Goal: Task Accomplishment & Management: Complete application form

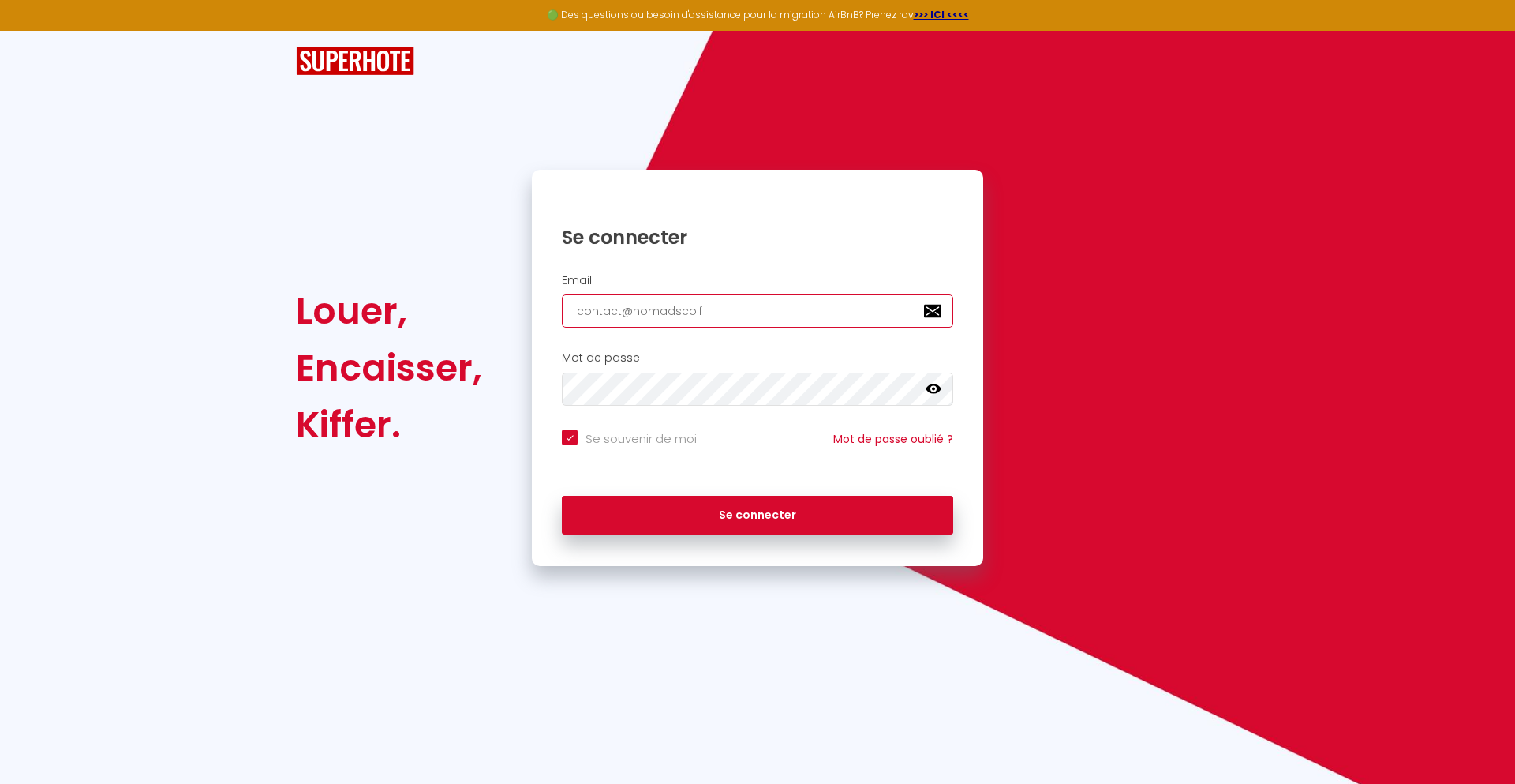
type input "[EMAIL_ADDRESS][DOMAIN_NAME]"
checkbox input "true"
type input "[EMAIL_ADDRESS][DOMAIN_NAME]"
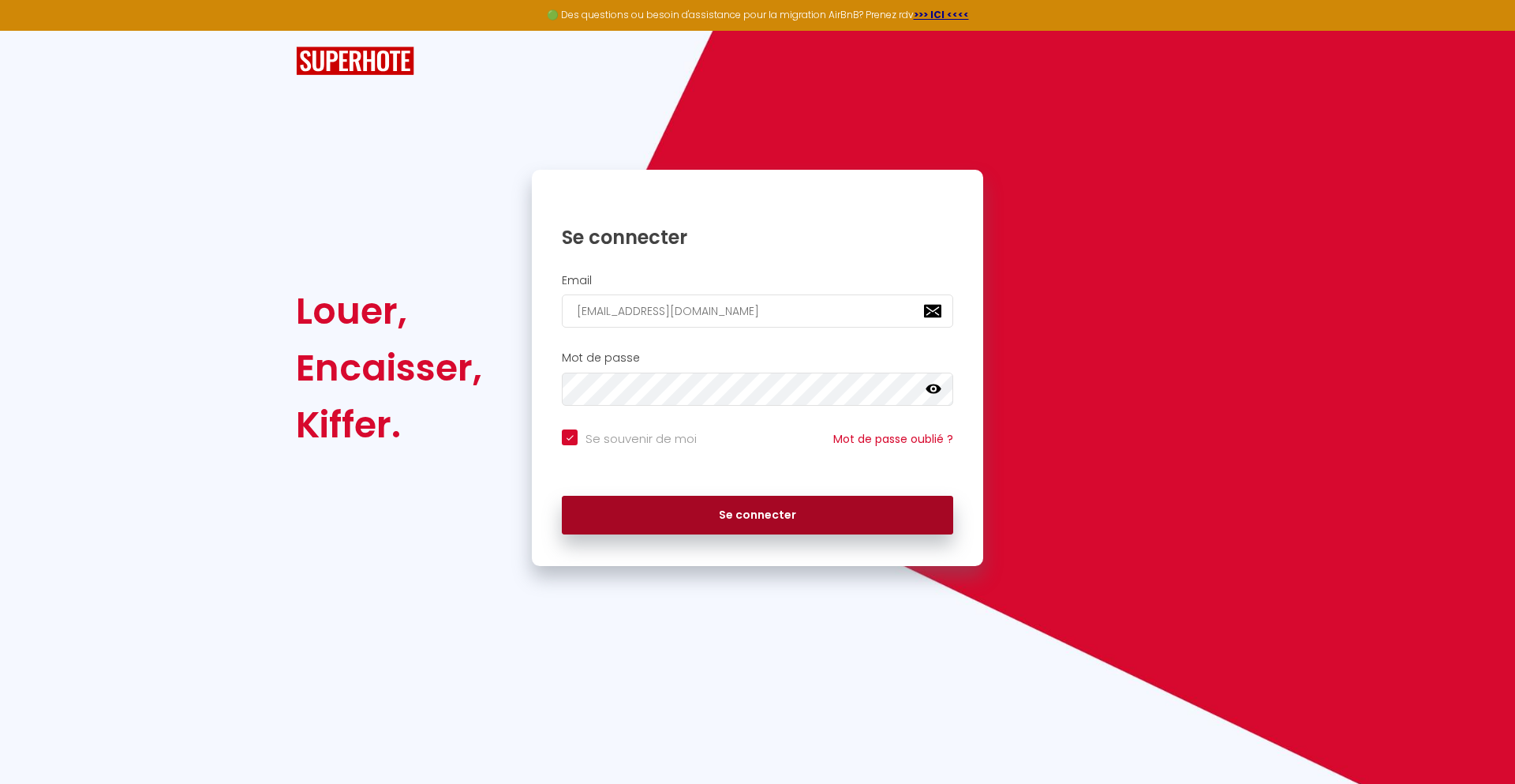
click at [758, 515] on button "Se connecter" at bounding box center [758, 516] width 392 height 39
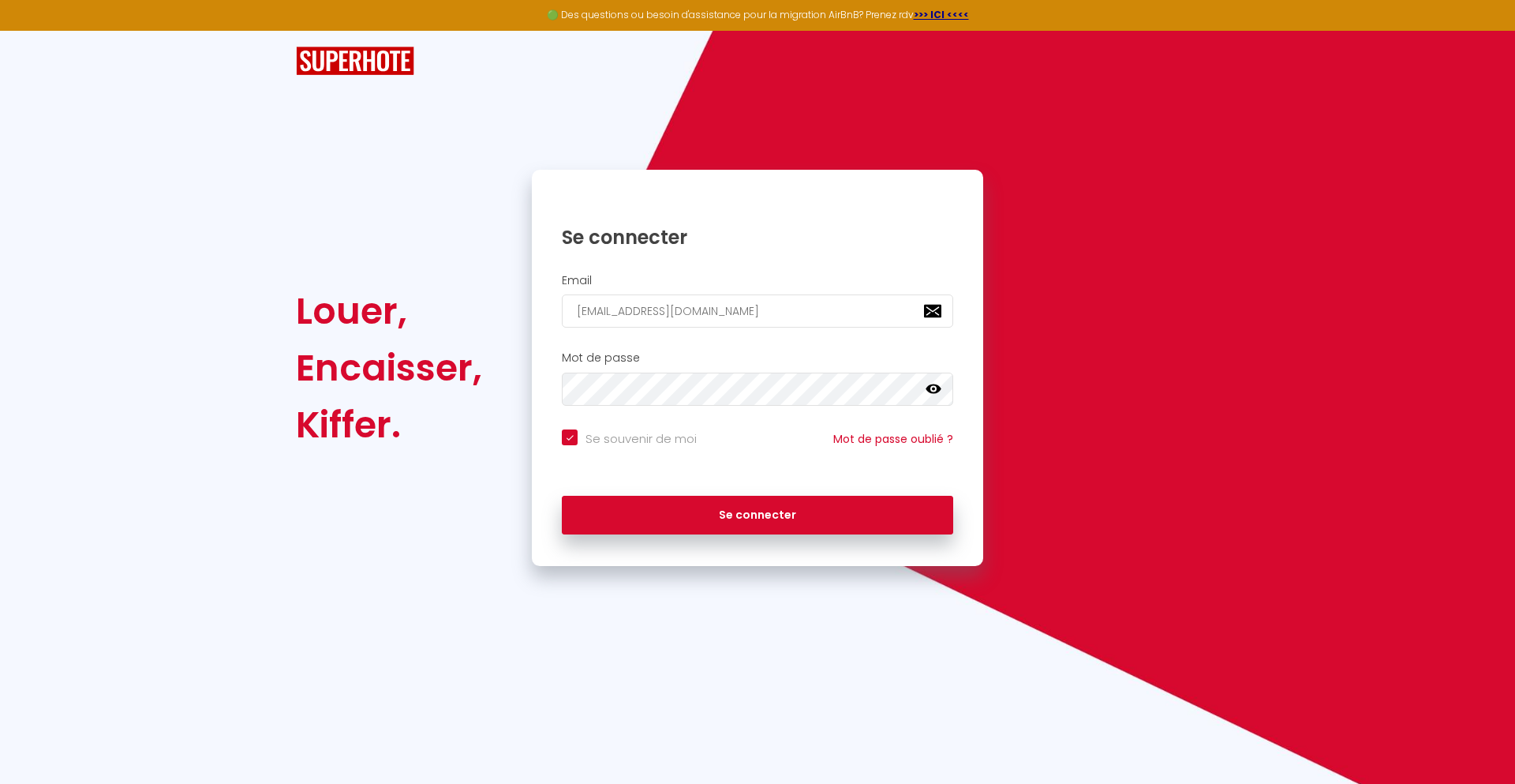
checkbox input "true"
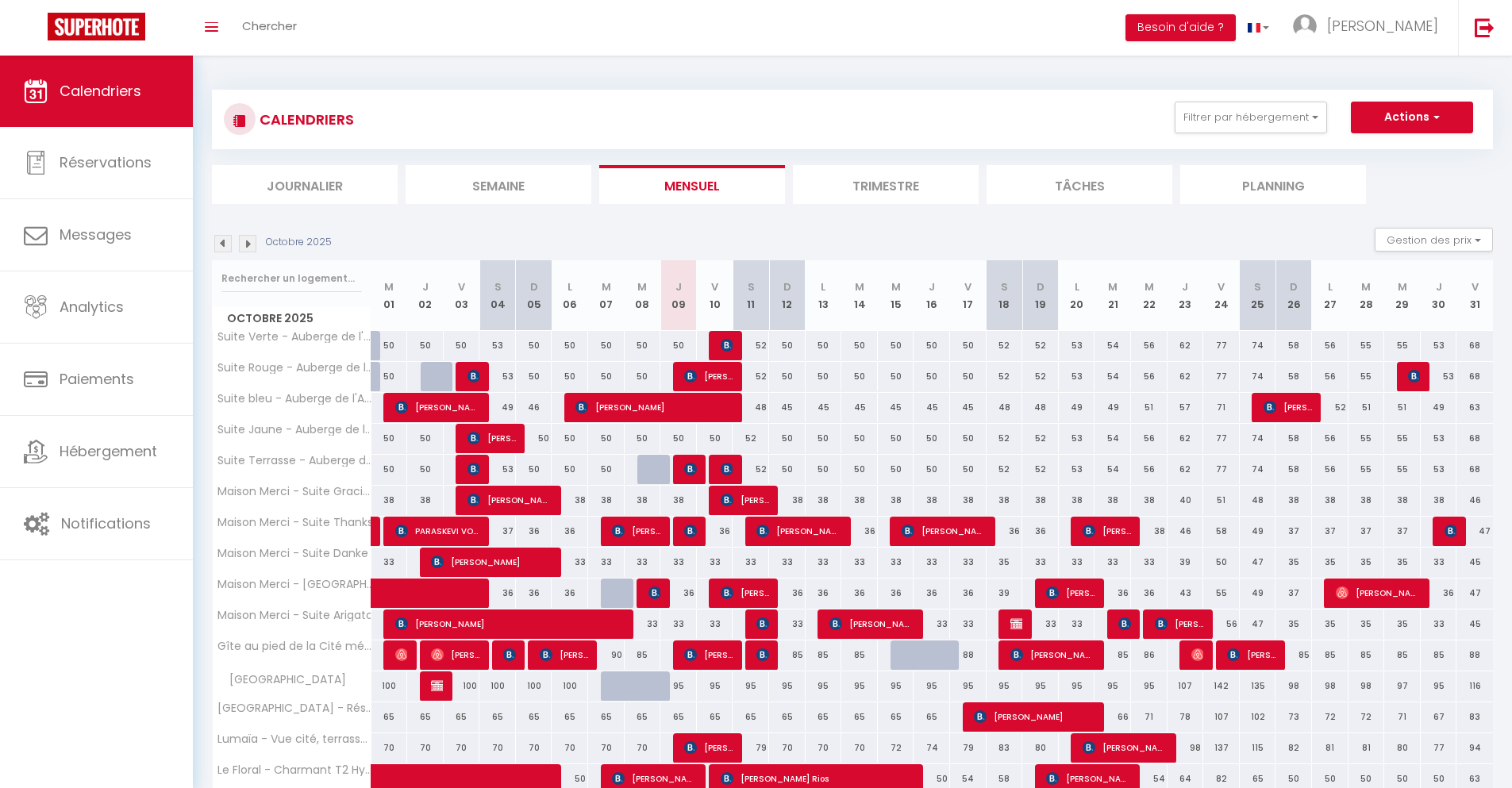
click at [304, 184] on li "Journalier" at bounding box center [304, 184] width 186 height 39
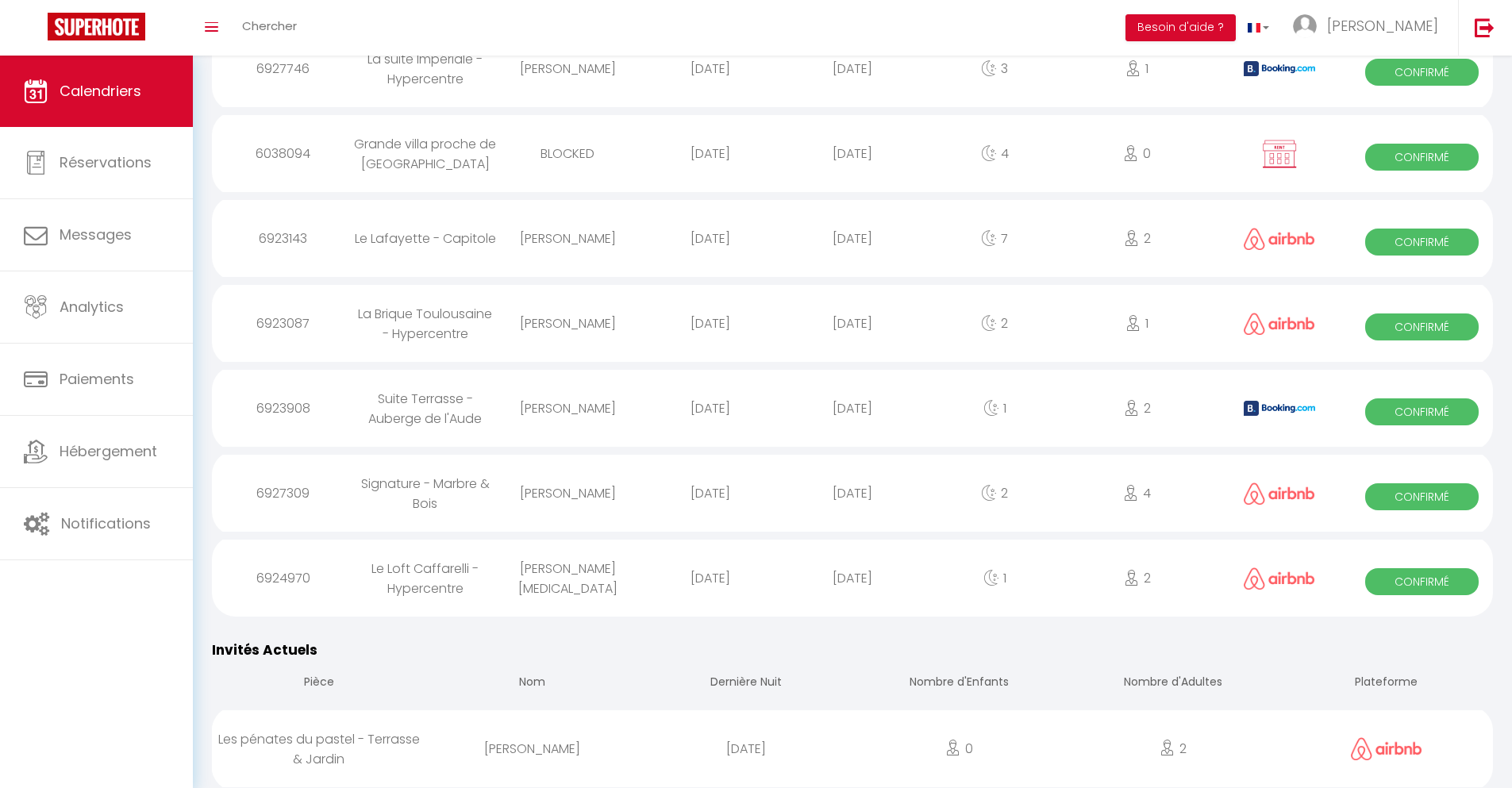
scroll to position [1694, 0]
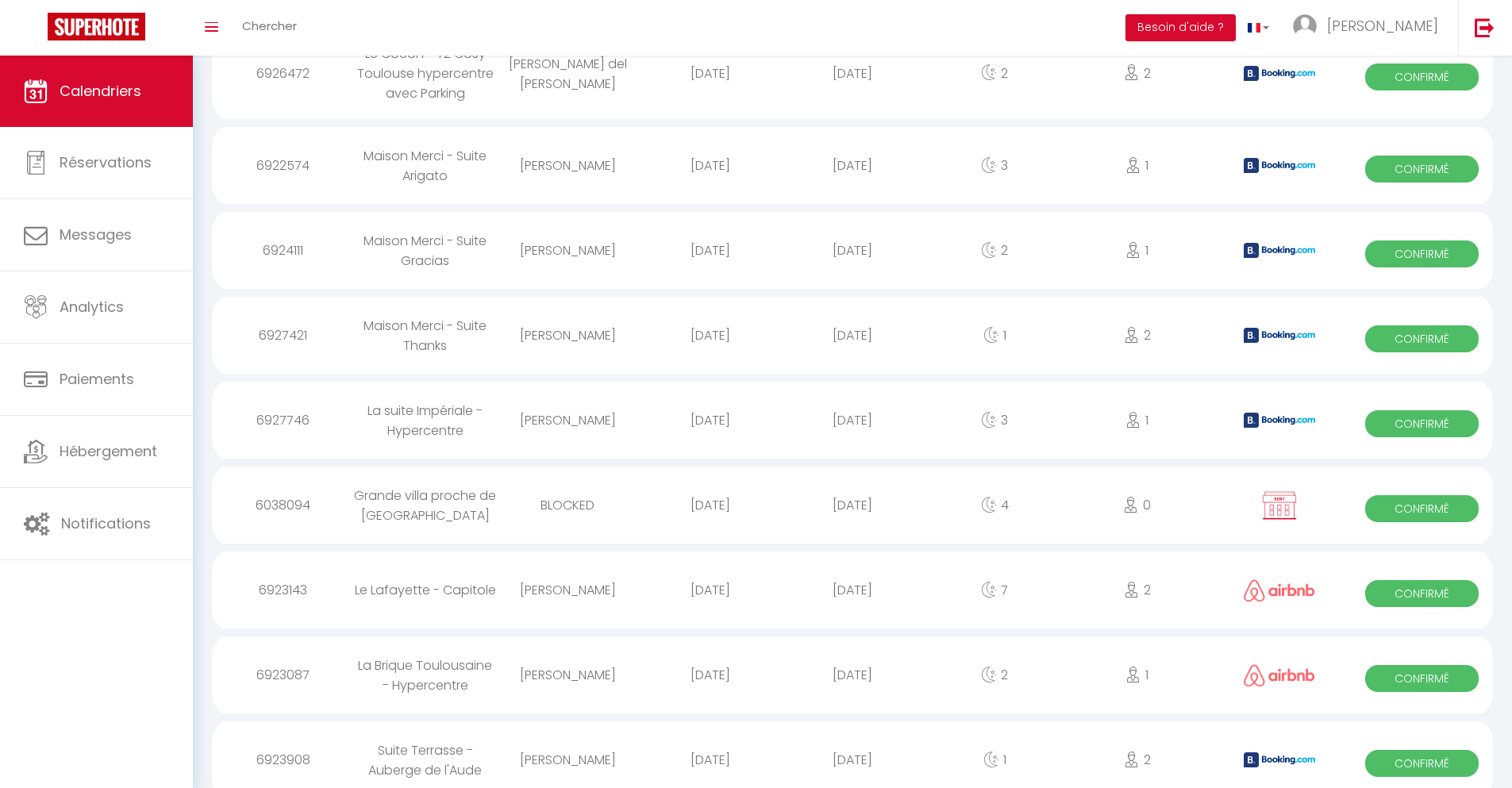
click at [852, 745] on div "[DATE]" at bounding box center [851, 760] width 142 height 52
select select "0"
select select "1"
select select
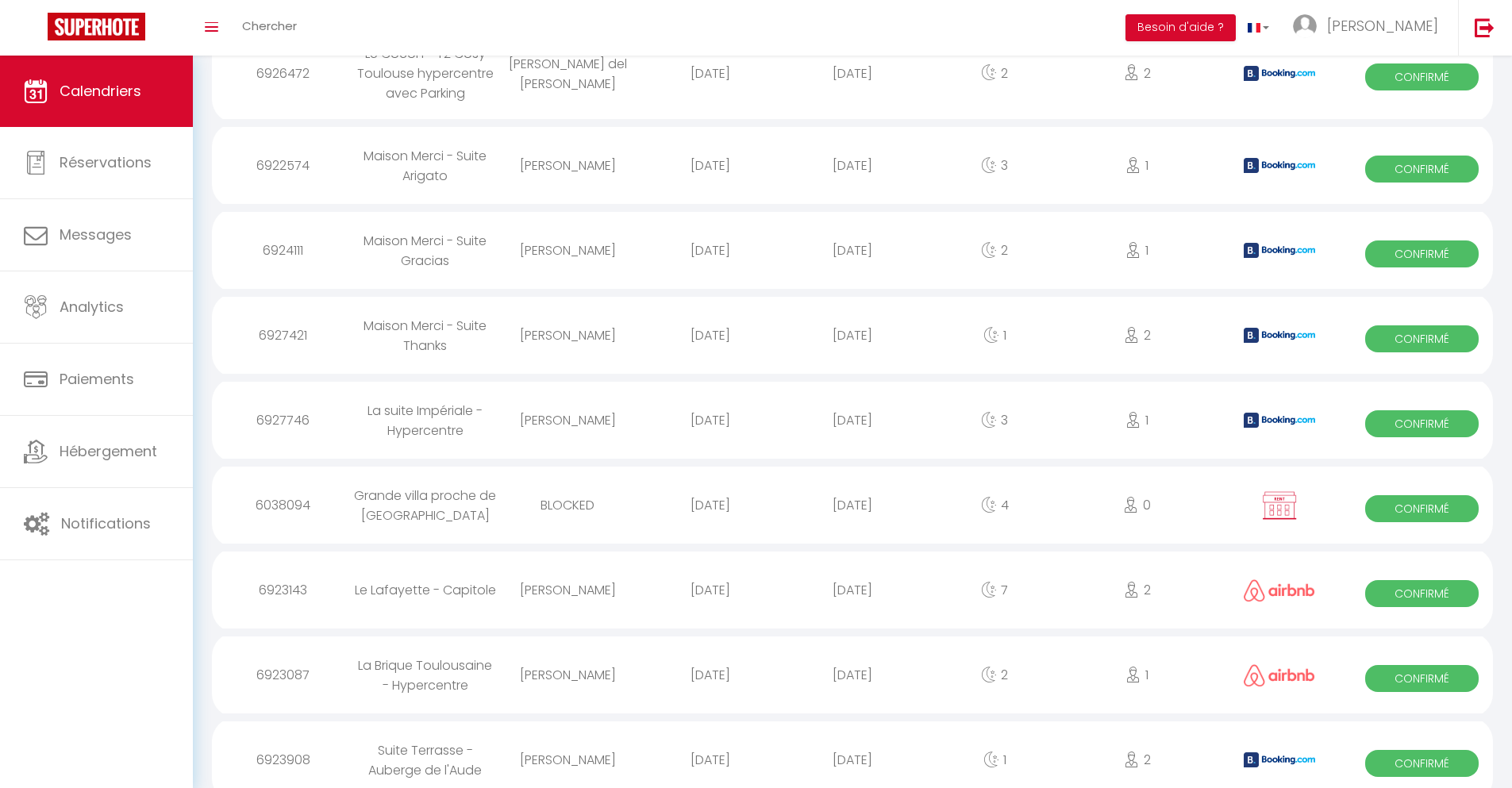
select select
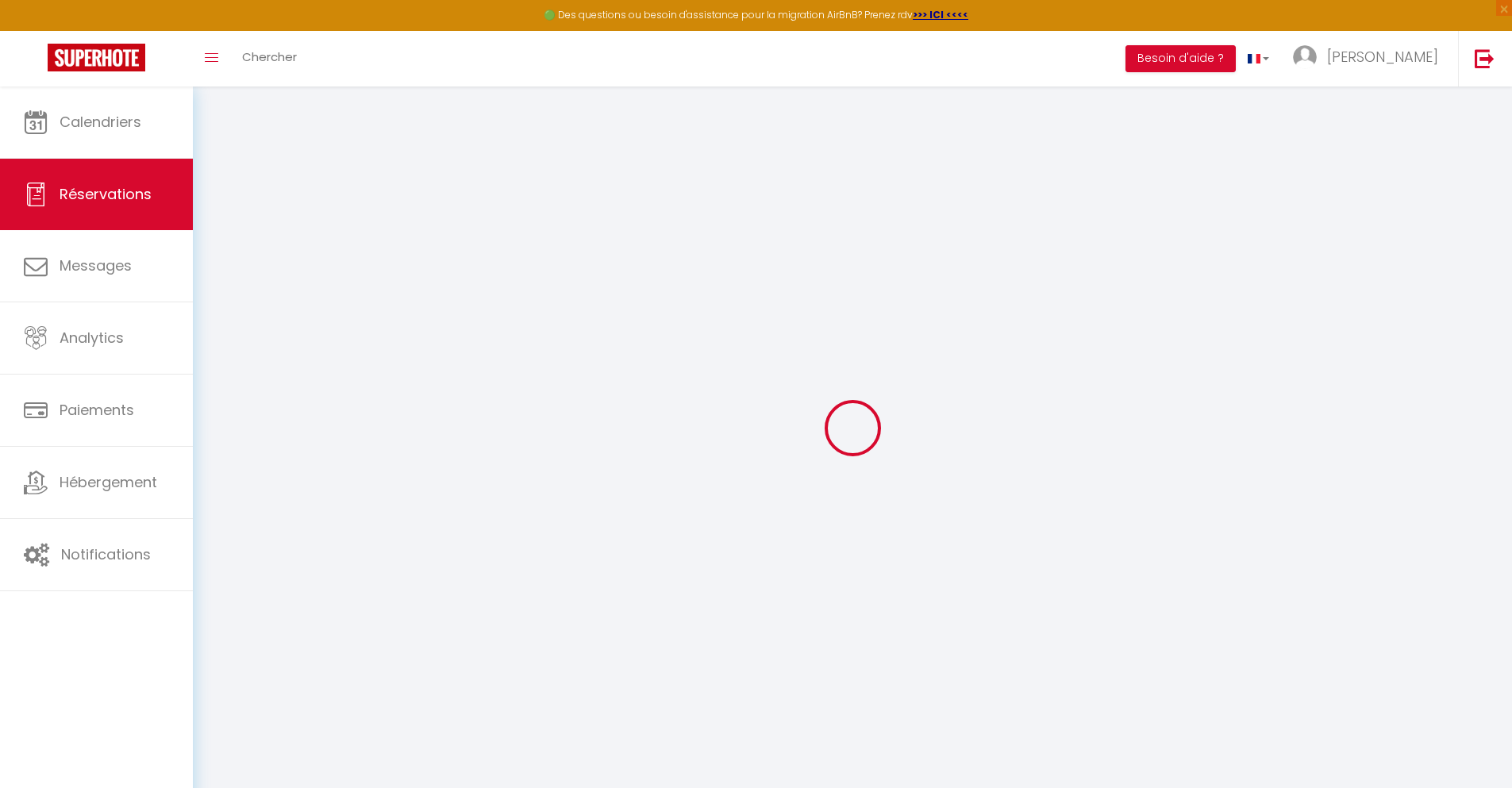
select select
checkbox input "false"
select select
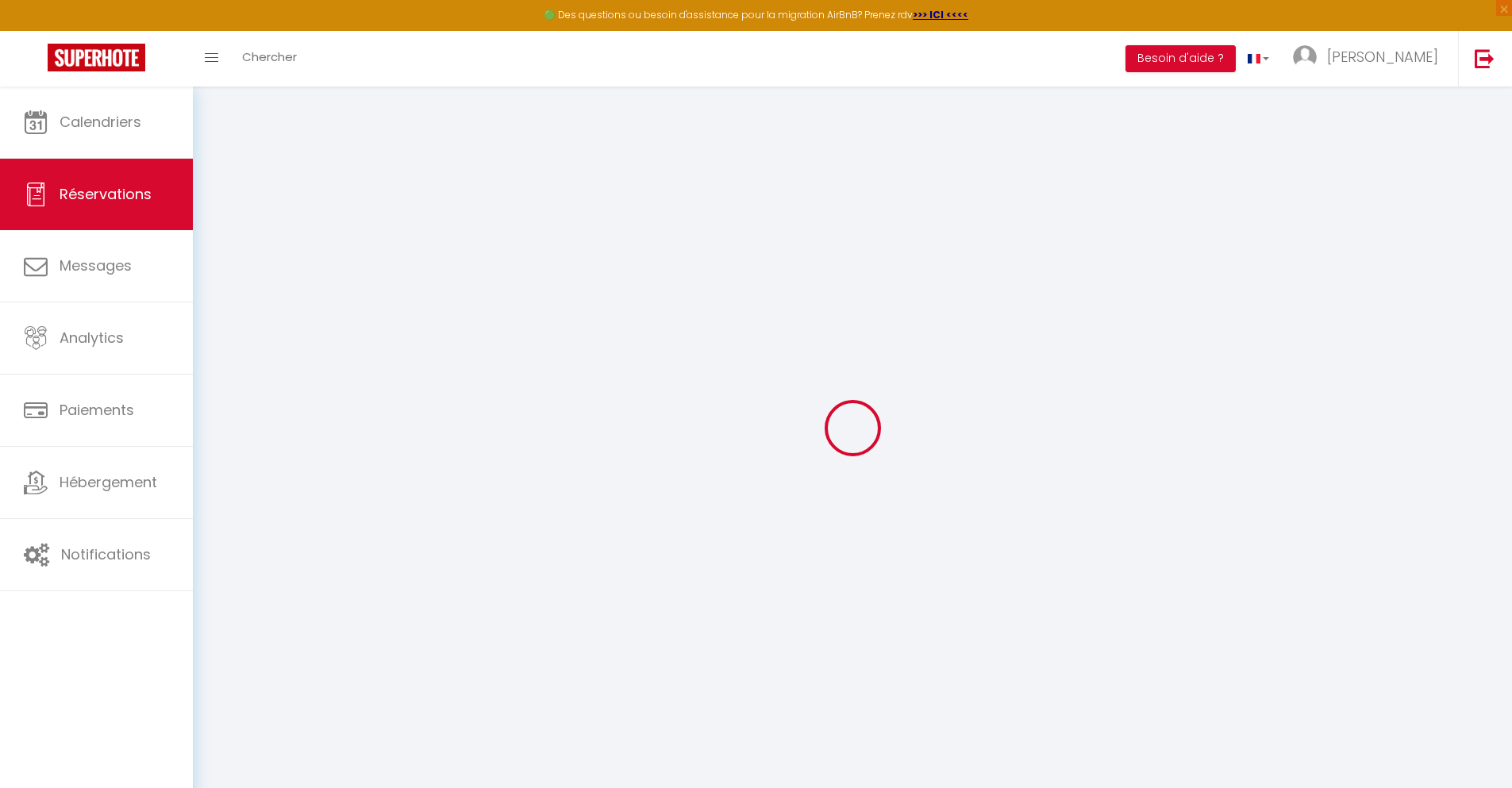
checkbox input "false"
type textarea "** THIS RESERVATION HAS BEEN PRE-PAID ** BOOKING NOTE : Payment charge is EUR 0…"
type input "28"
type input "5.78"
select select
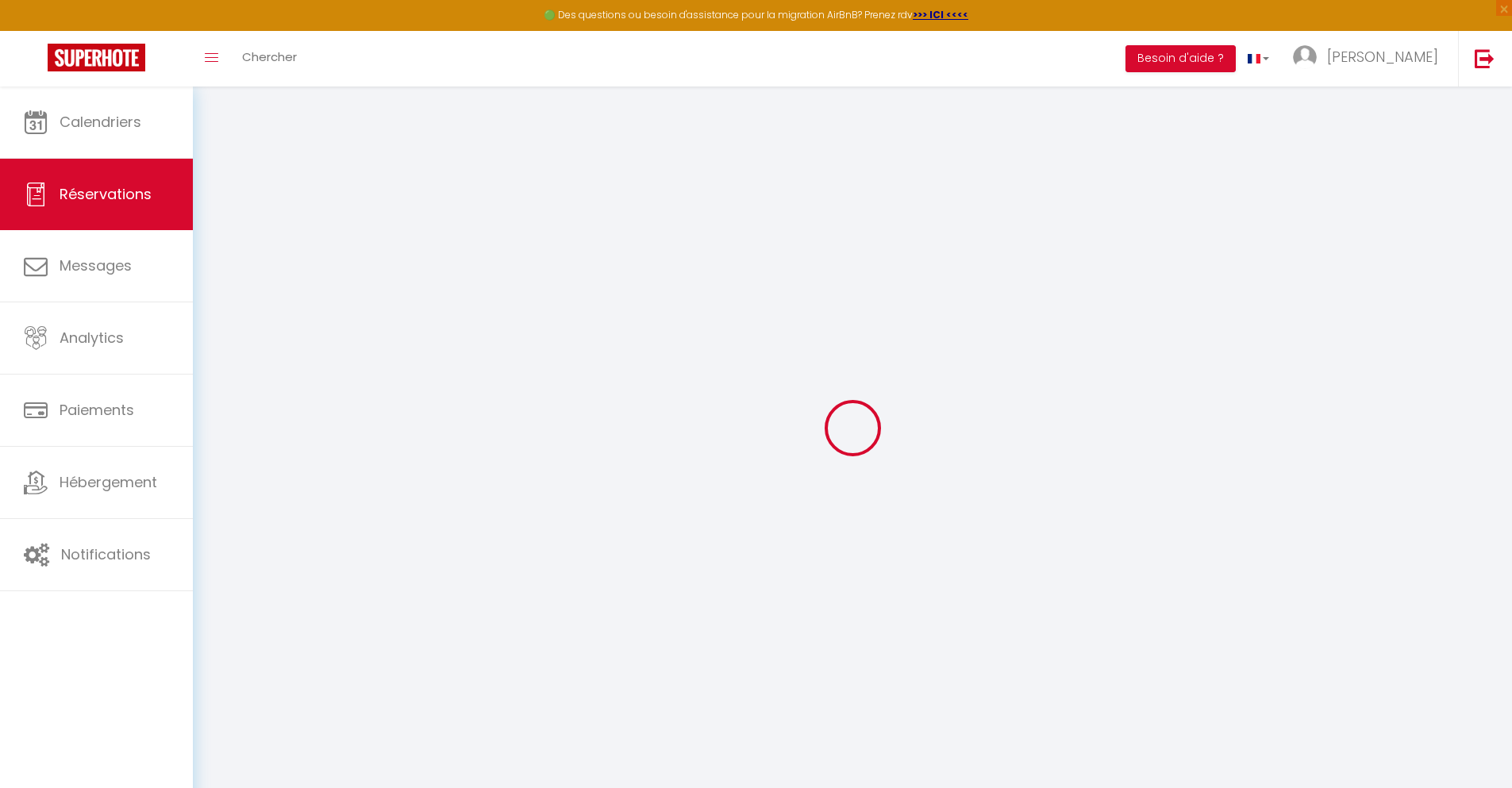
select select
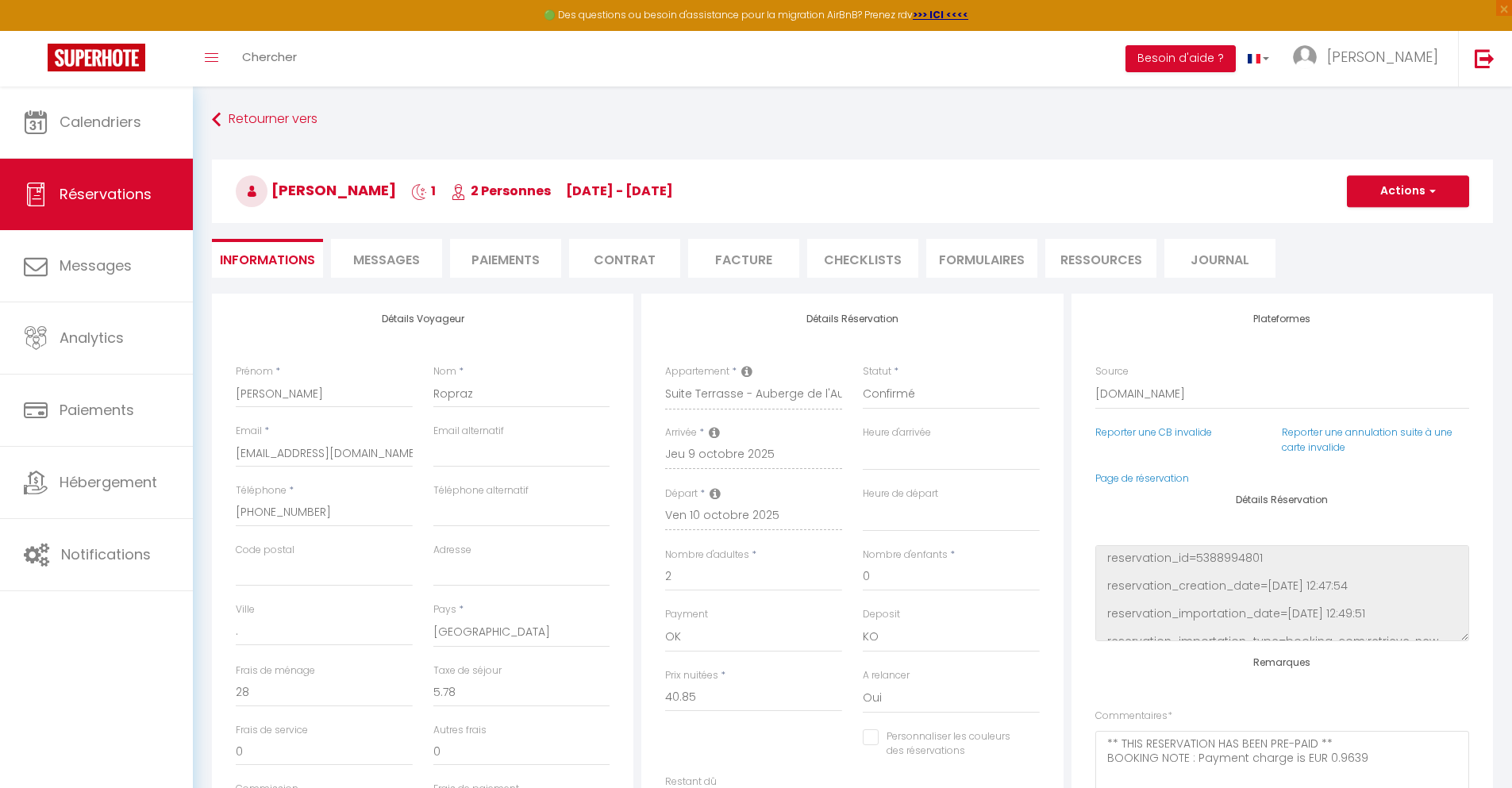
checkbox input "false"
select select
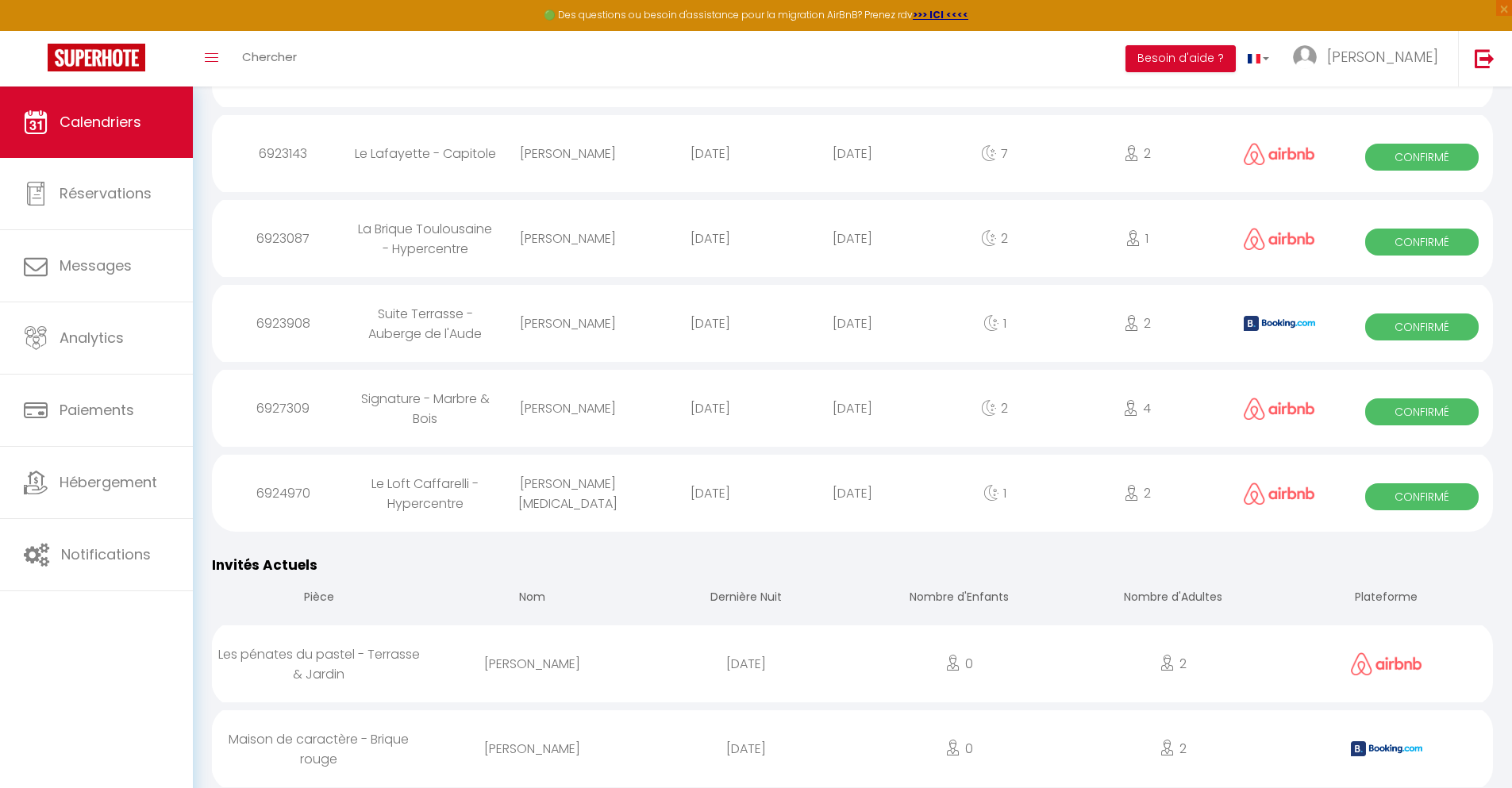
scroll to position [1810, 0]
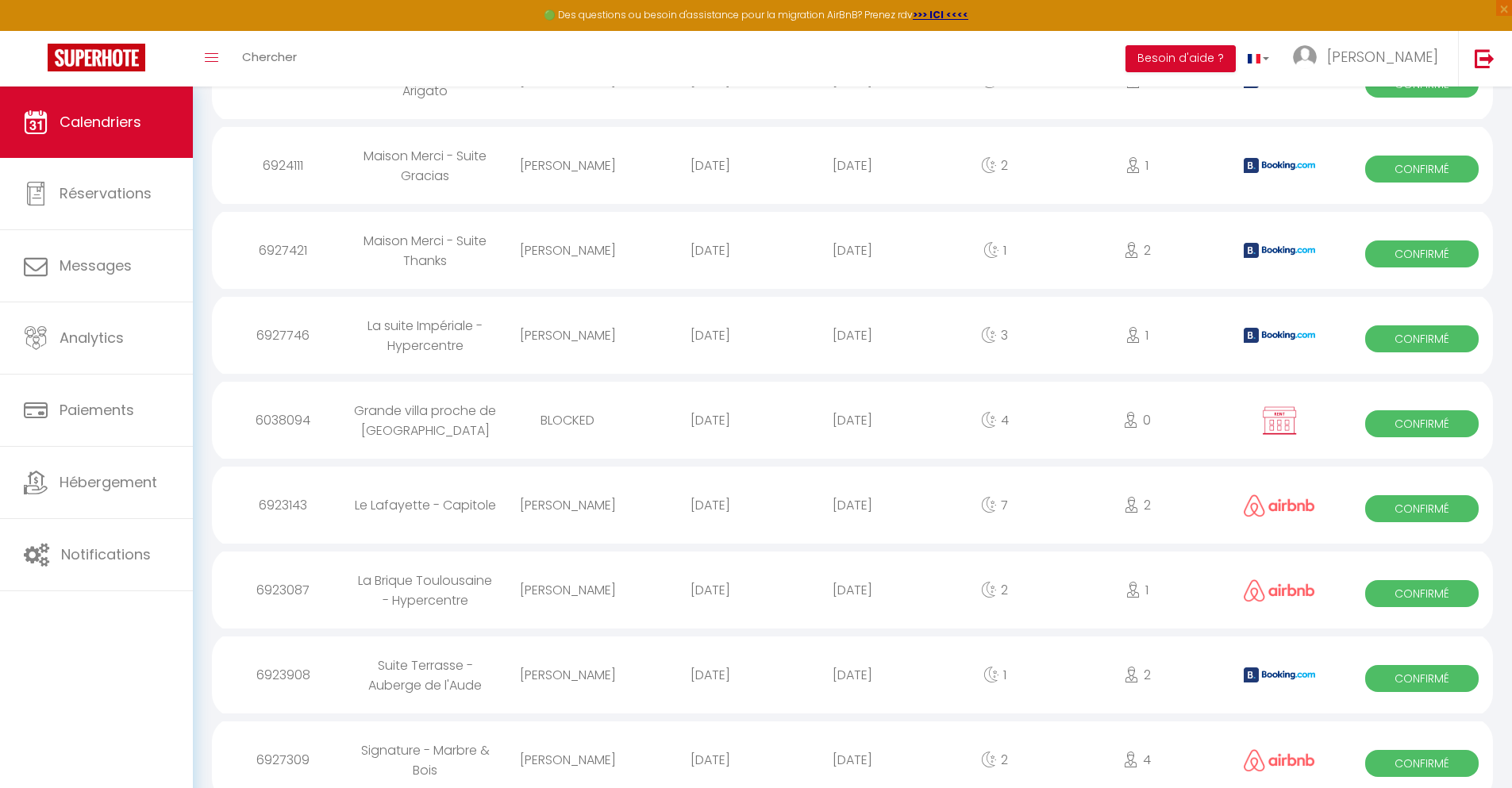
click at [852, 745] on div "[DATE]" at bounding box center [851, 760] width 142 height 52
select select "0"
select select "1"
select select
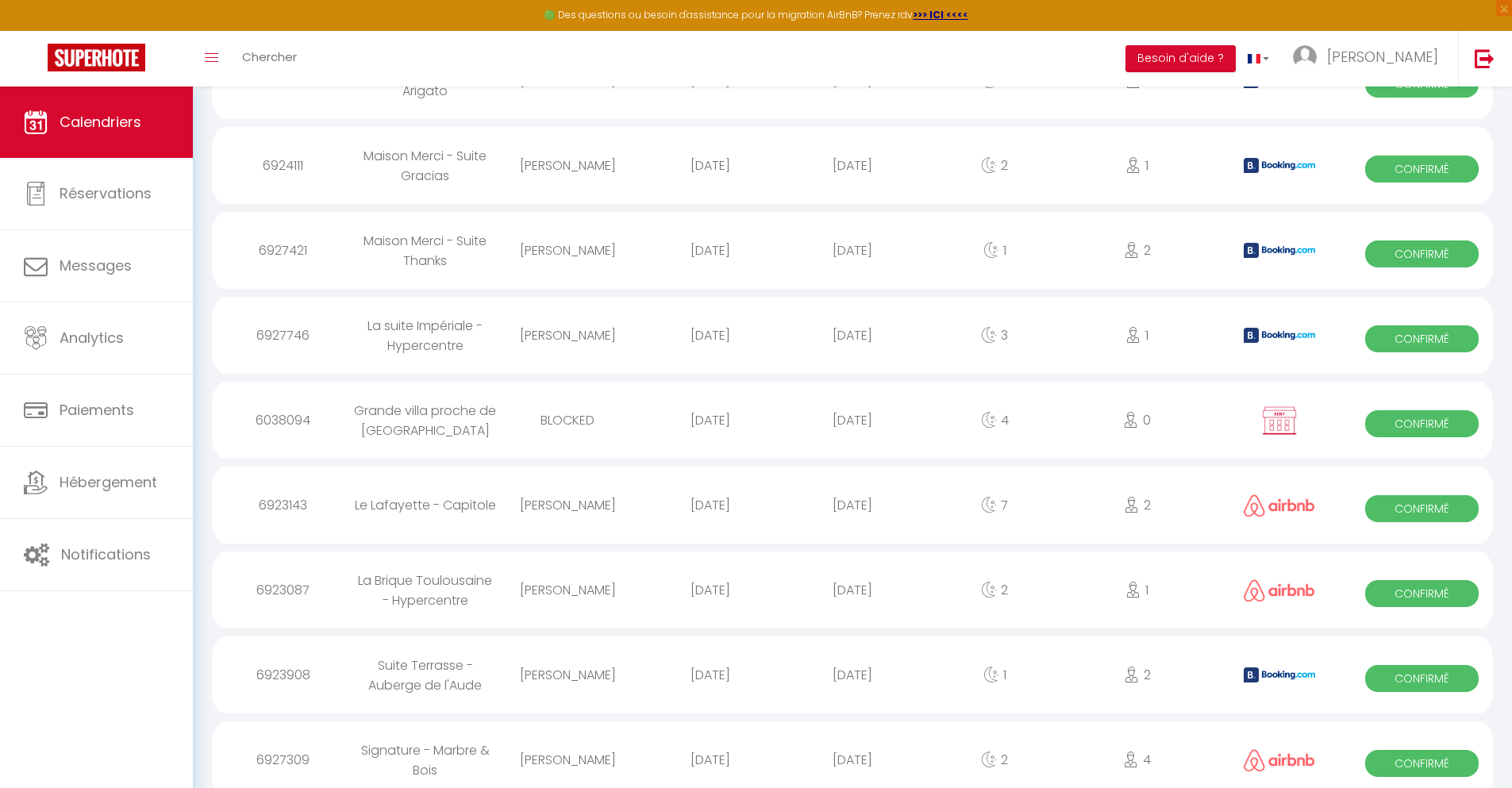
select select
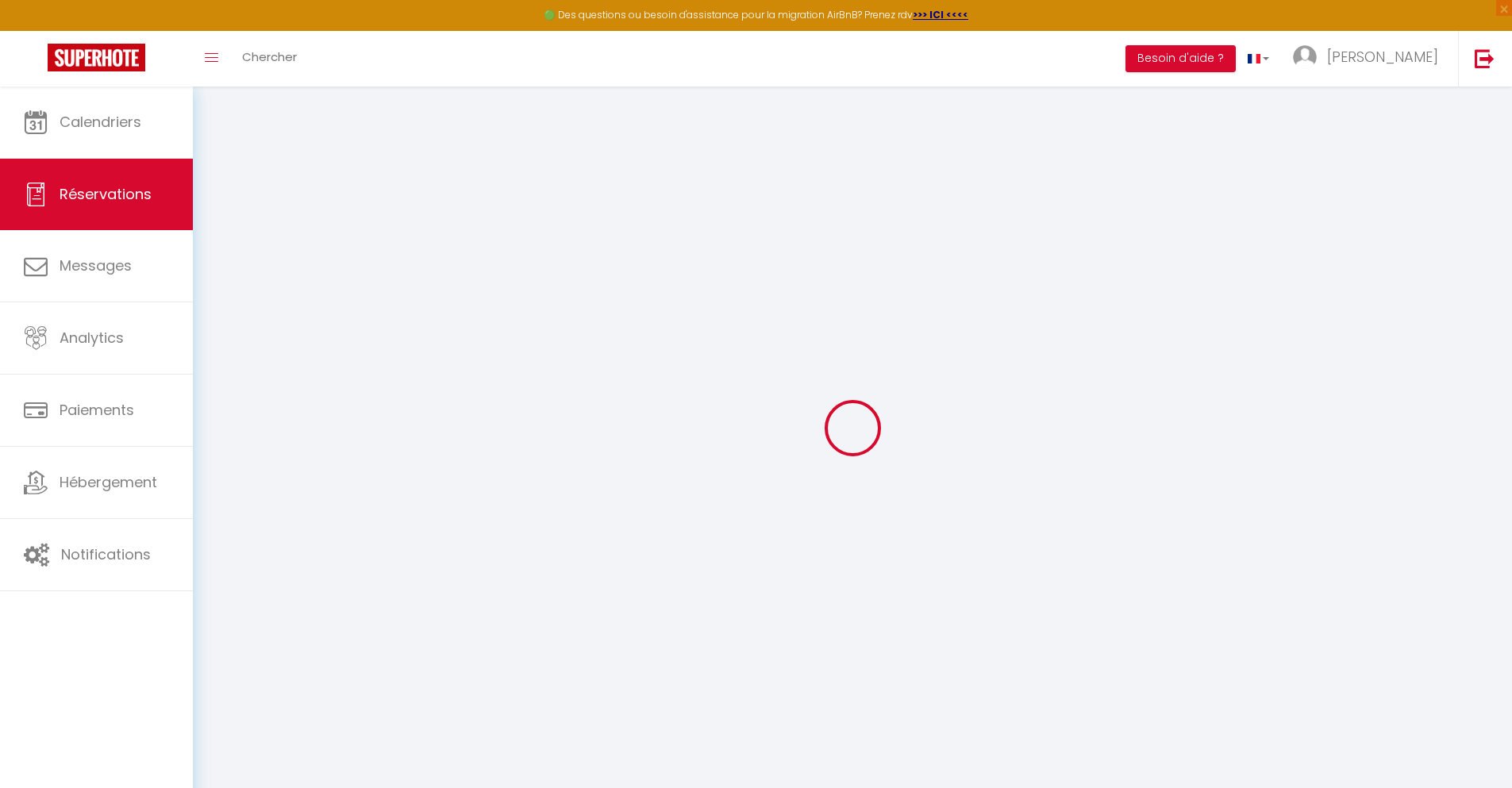
select select
checkbox input "false"
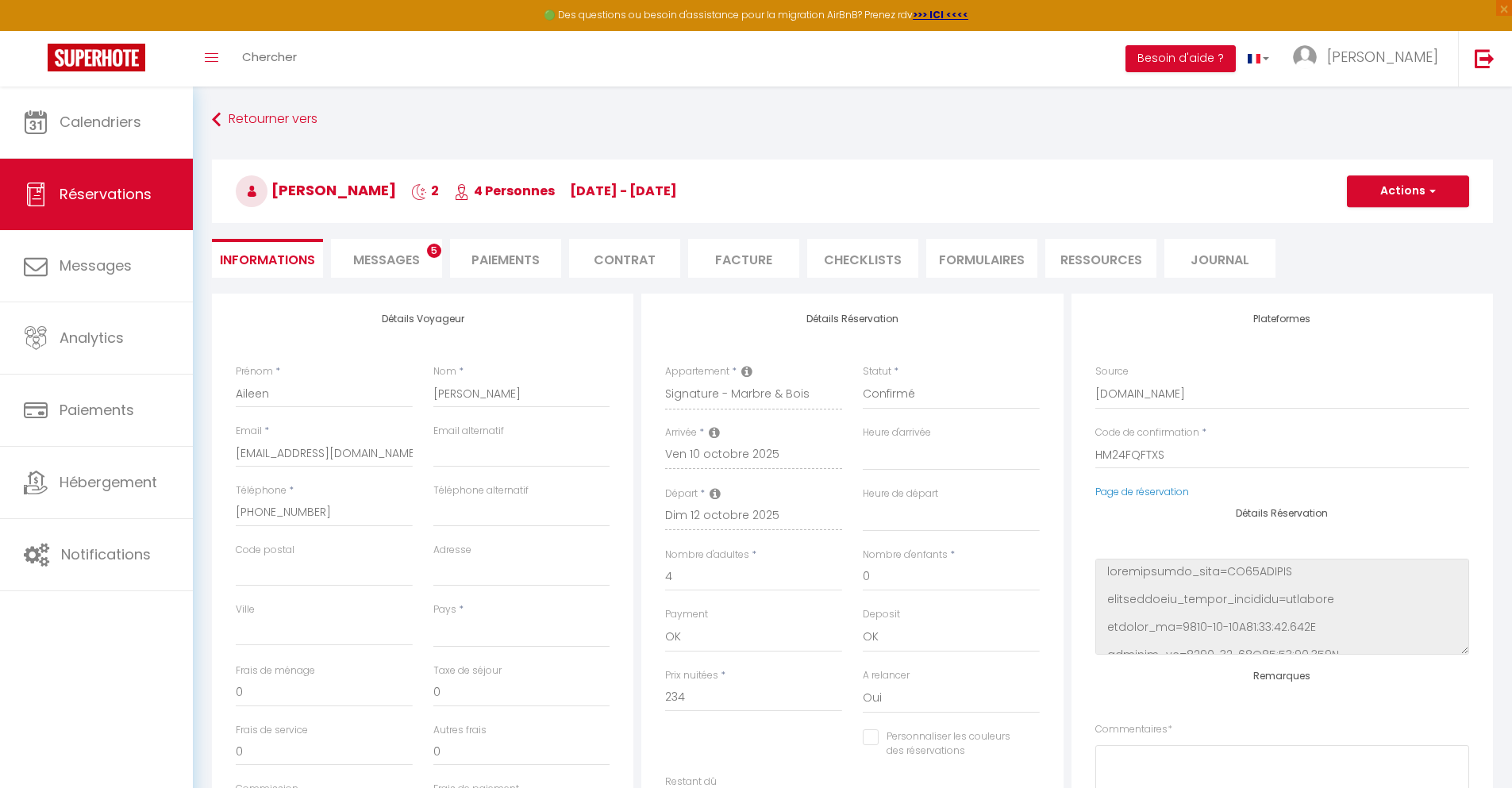
select select
checkbox input "false"
select select
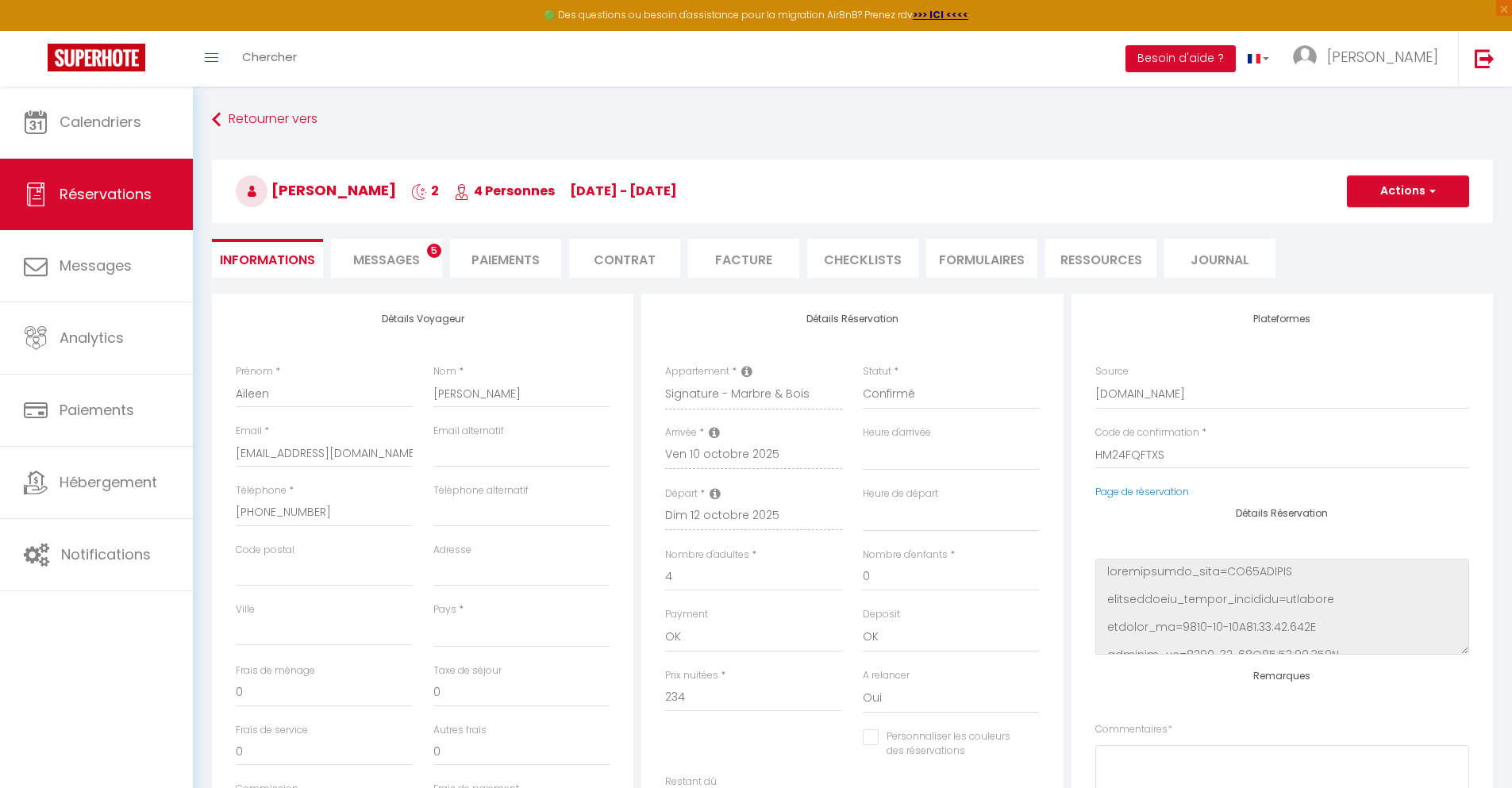
type input "65"
type input "16.85"
select select
checkbox input "false"
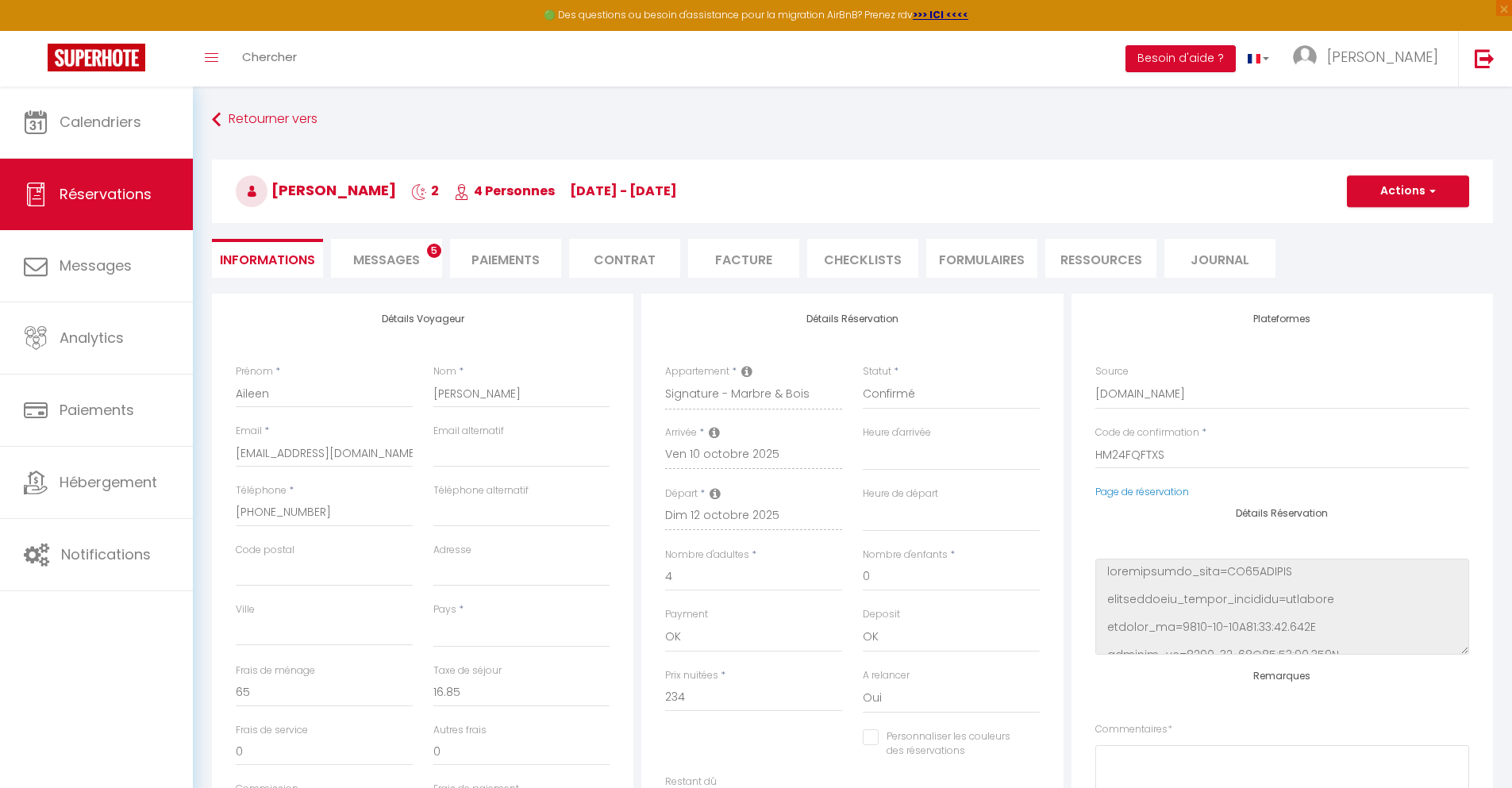
select select
checkbox input "false"
select select
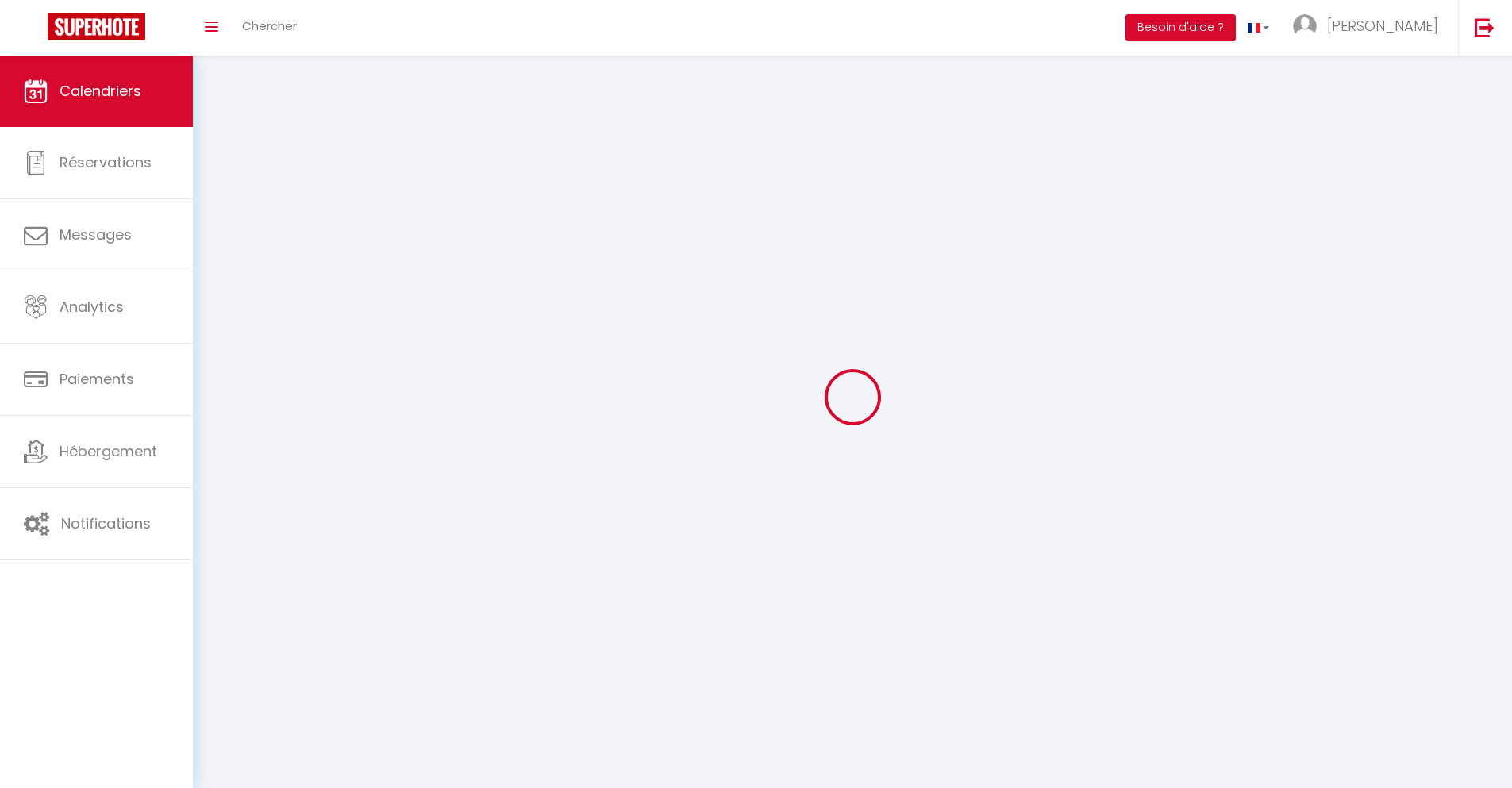
scroll to position [87, 0]
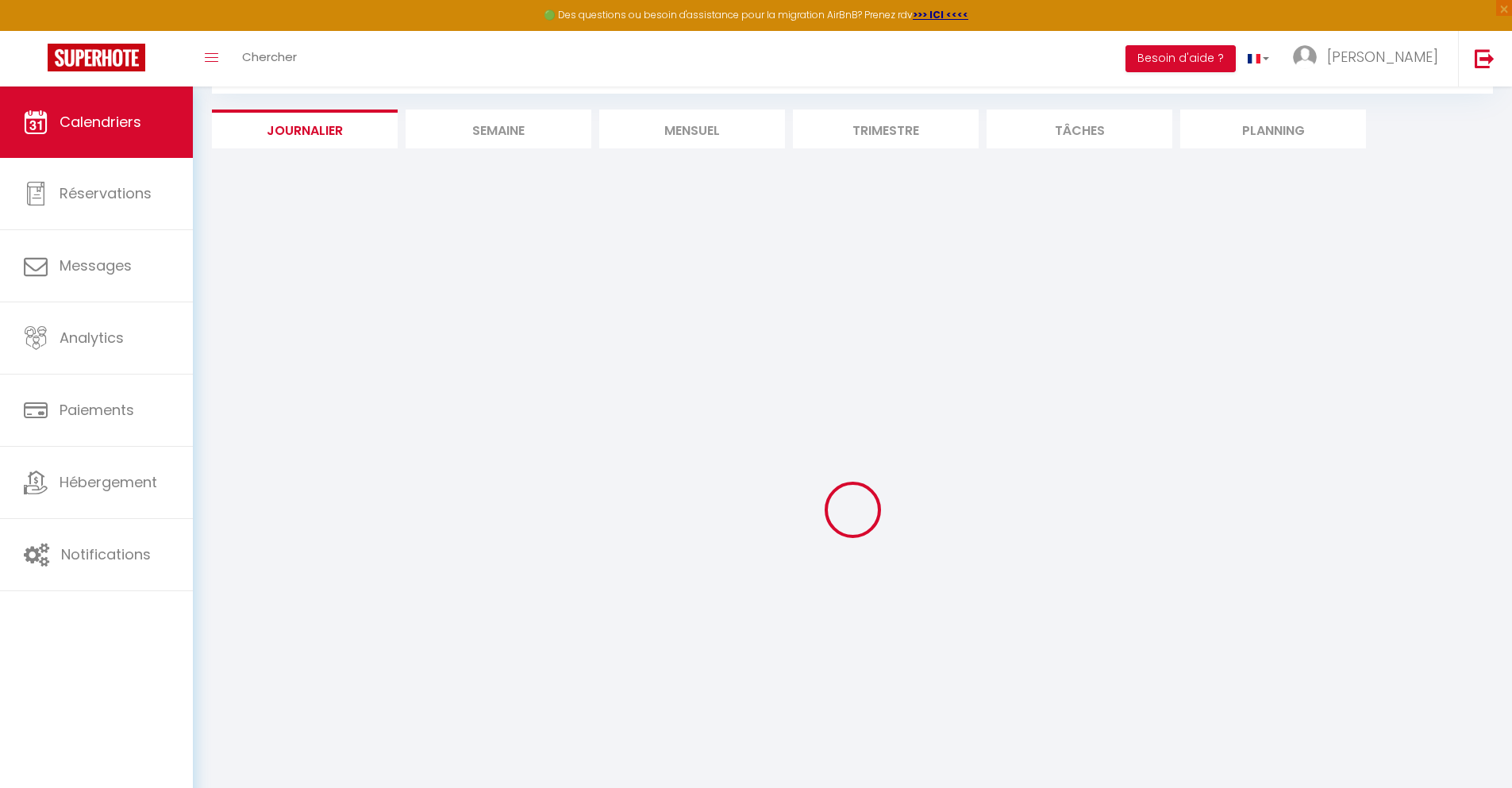
select select
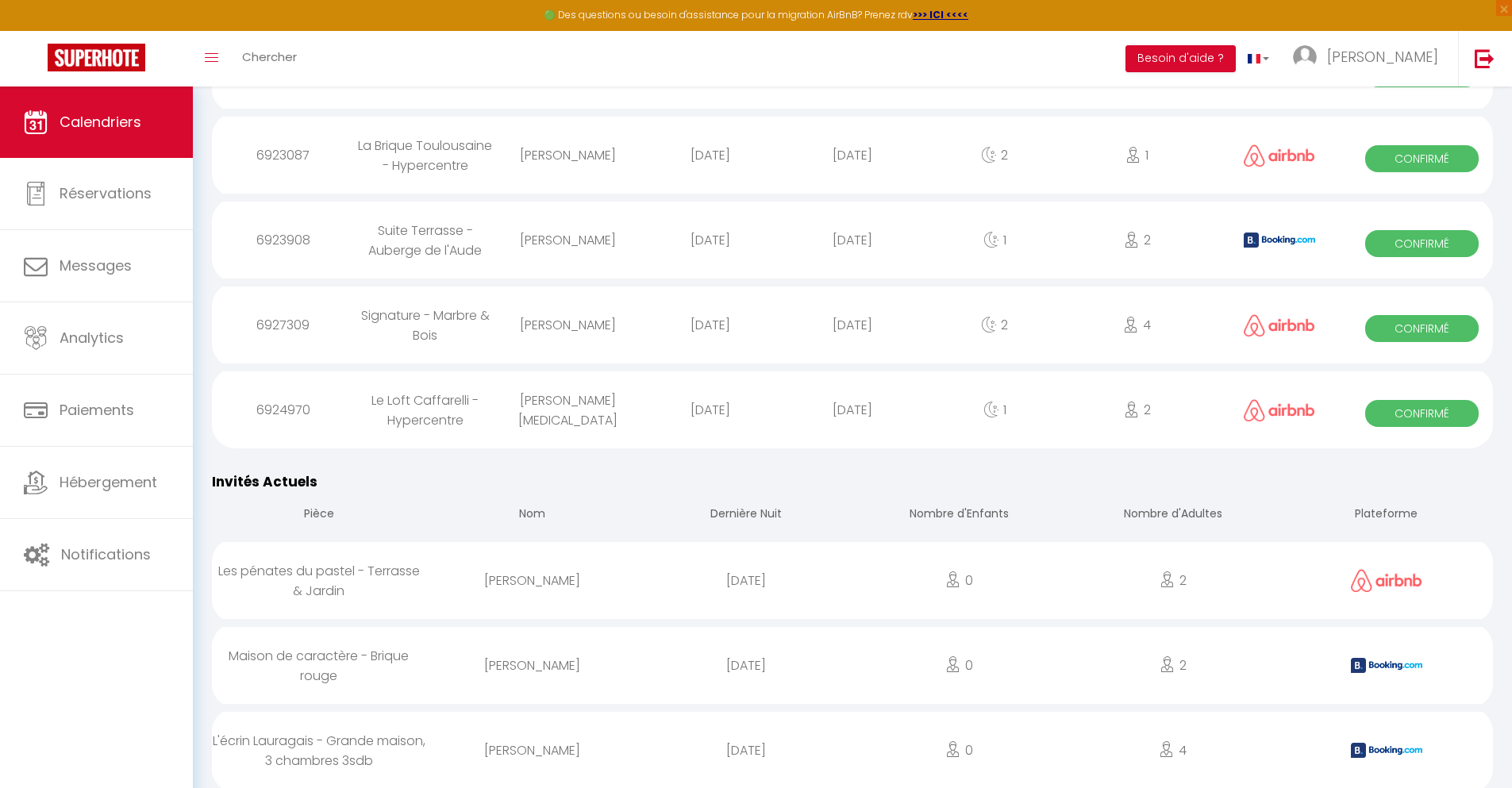
scroll to position [1891, 0]
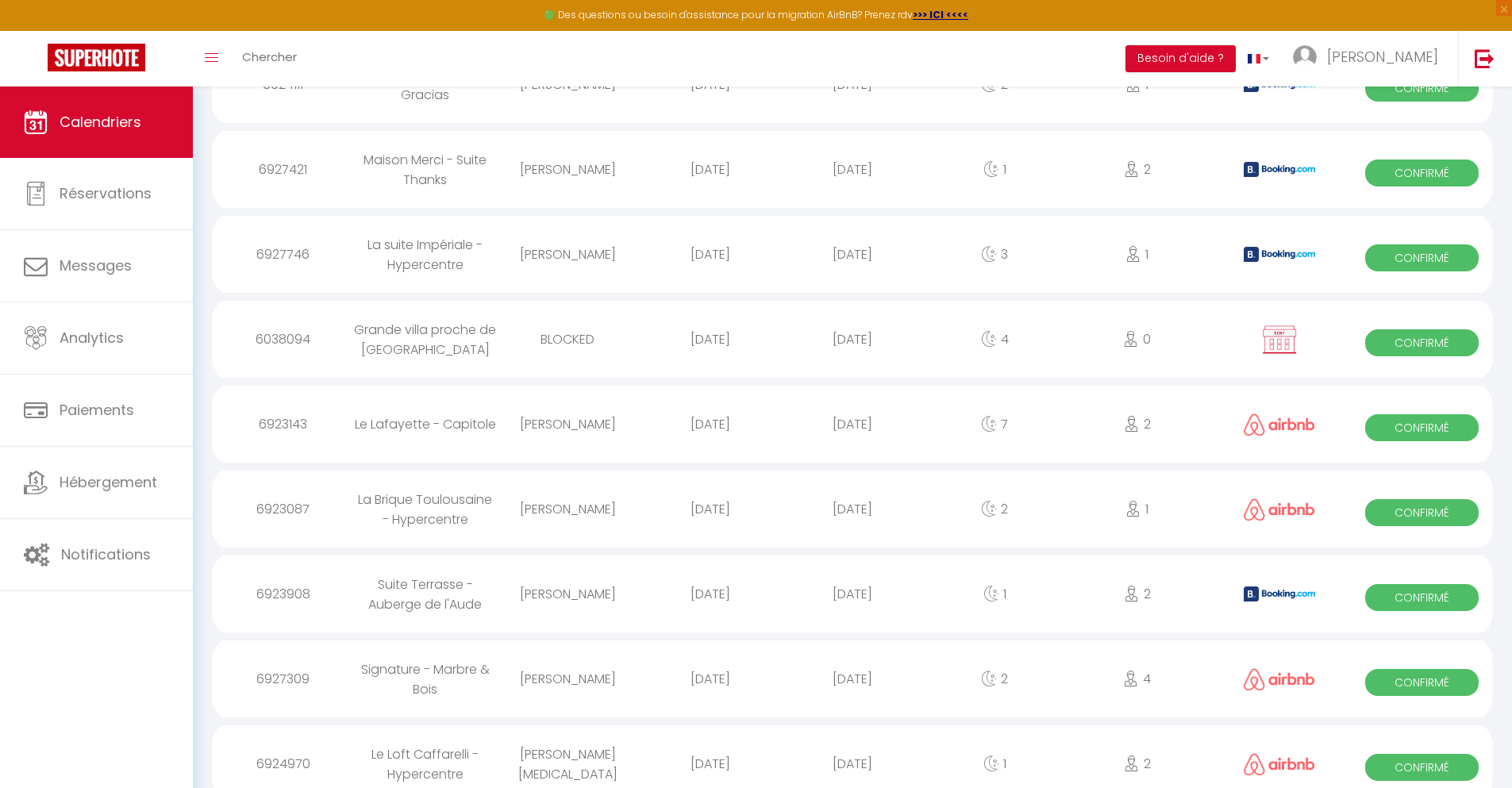
click at [852, 748] on div "[DATE]" at bounding box center [851, 764] width 142 height 52
select select "0"
select select "1"
select select
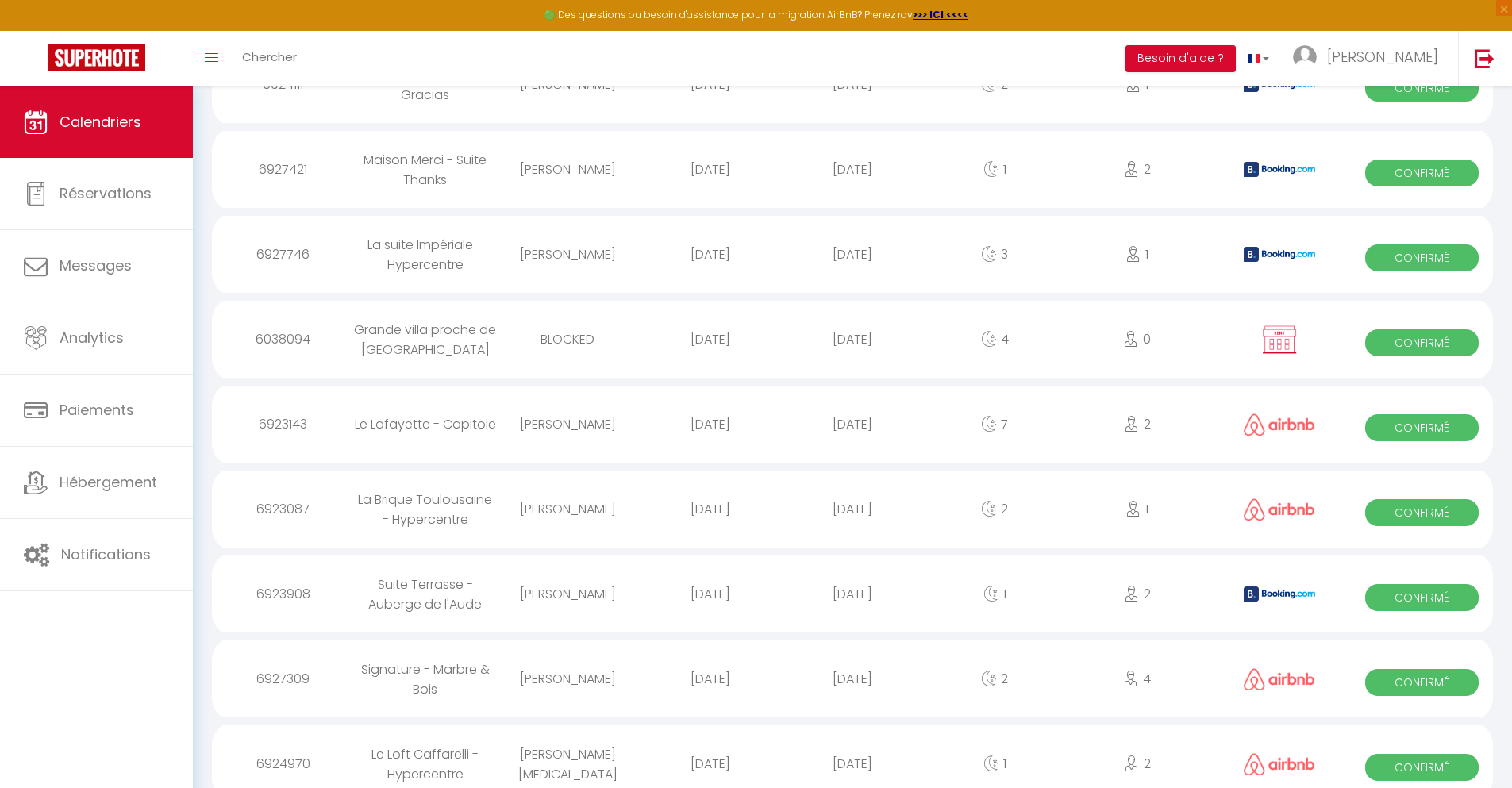
select select
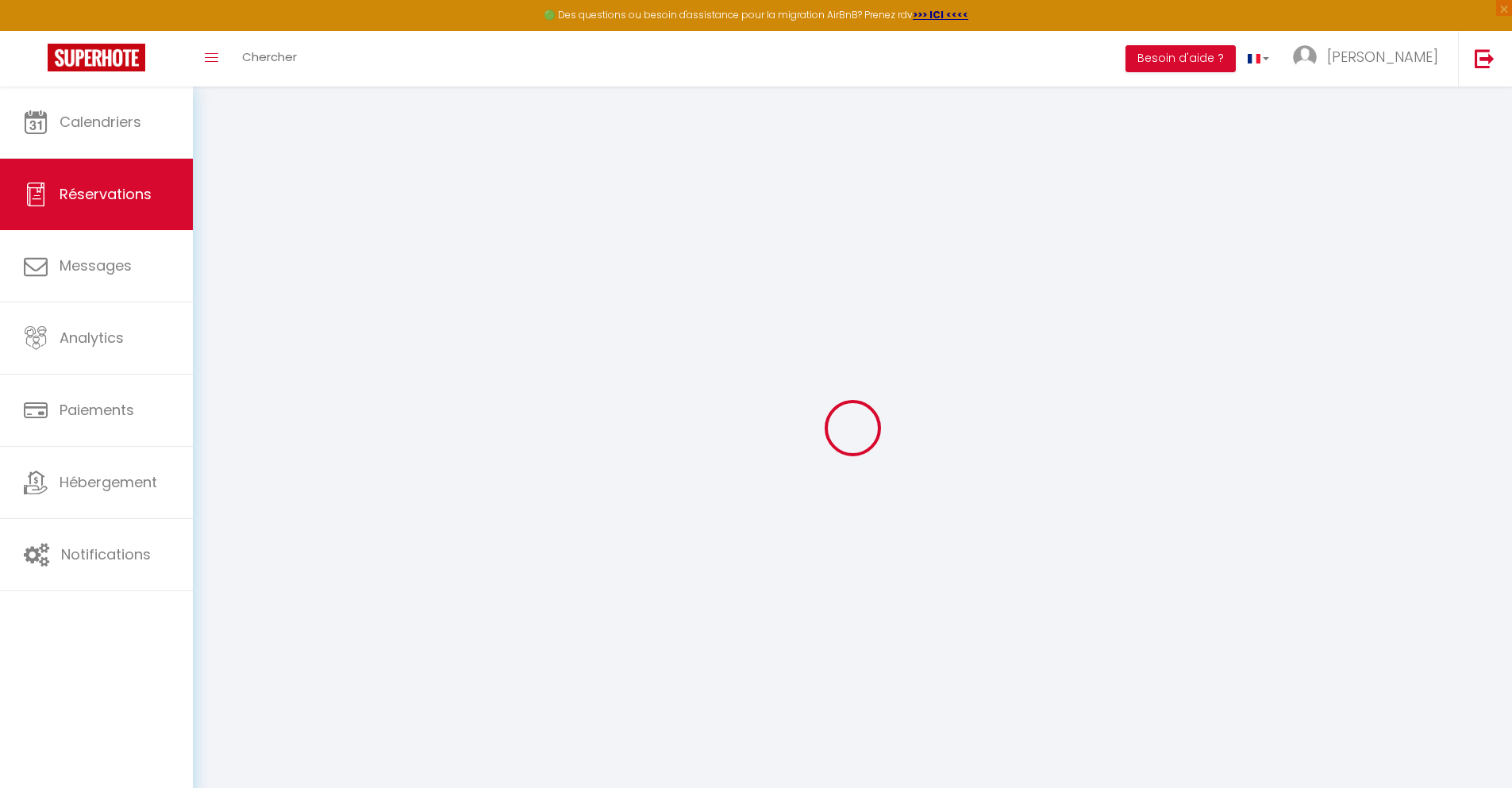
type input "[PERSON_NAME]"
type input "[MEDICAL_DATA]"
type input "[EMAIL_ADDRESS][DOMAIN_NAME]"
type input "[PHONE_NUMBER]"
select select
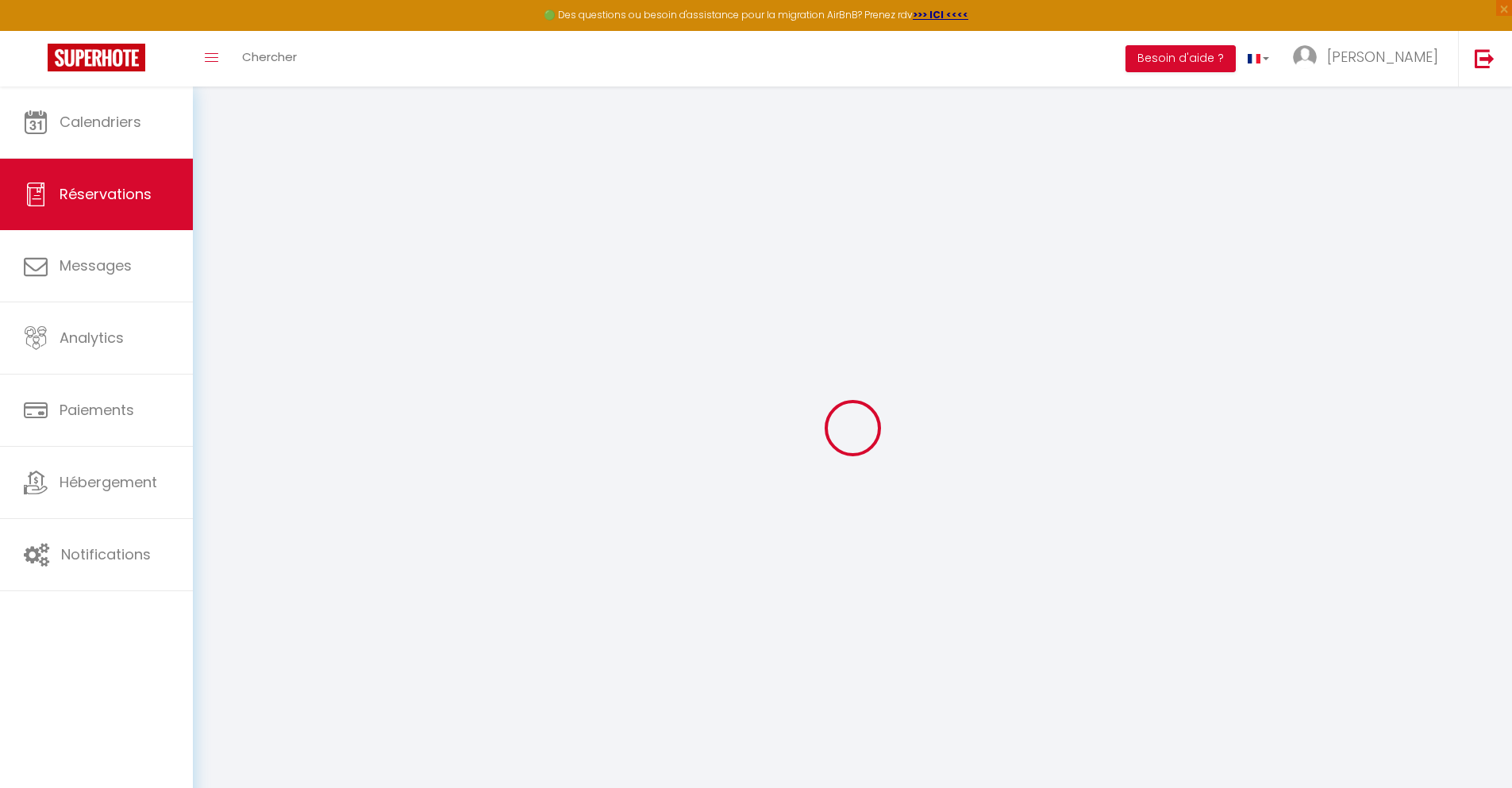
type input "16.81"
select select "78333"
select select "1"
select select
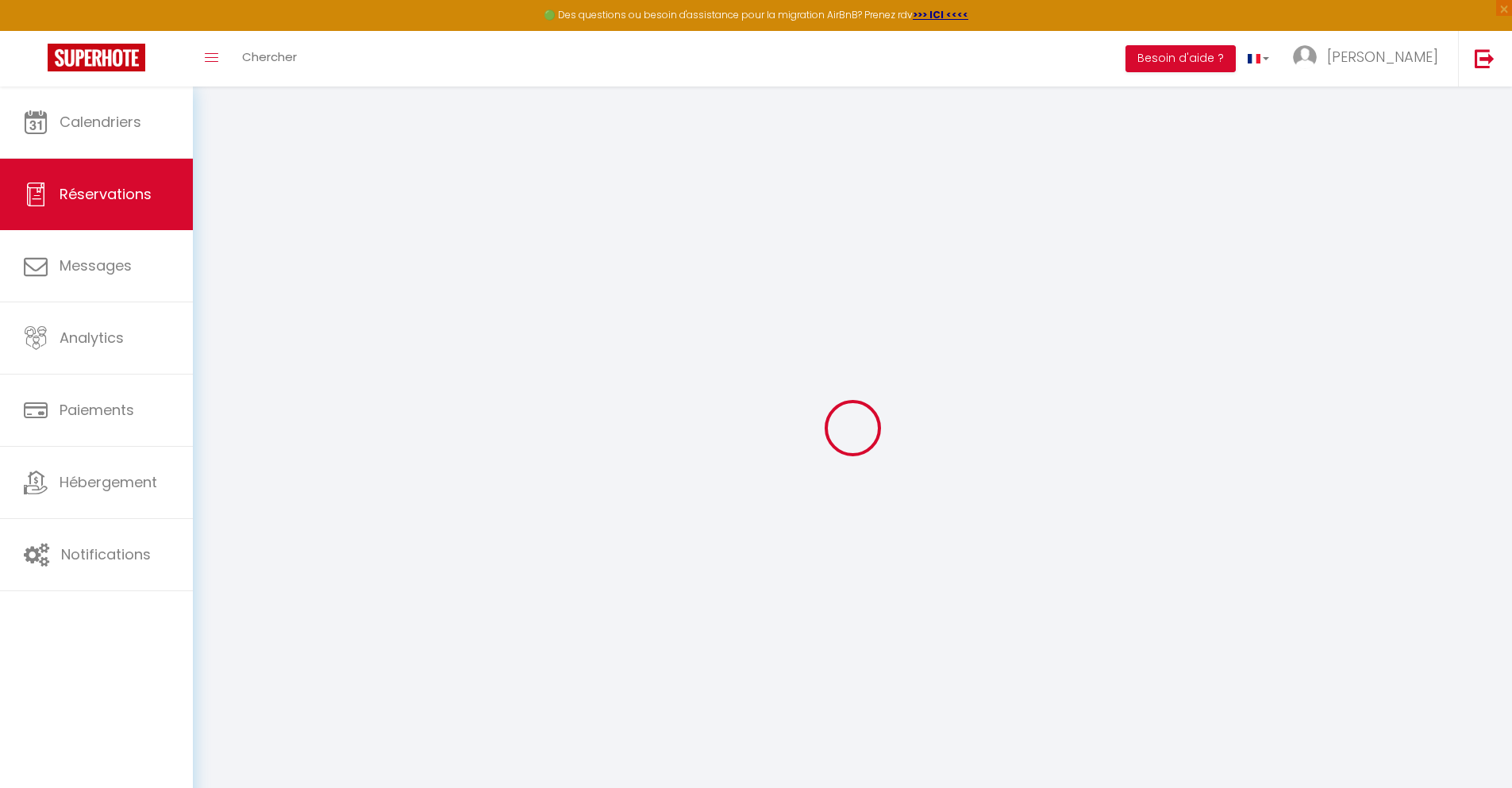
type input "2"
select select "12"
select select
type input "50.4"
checkbox input "false"
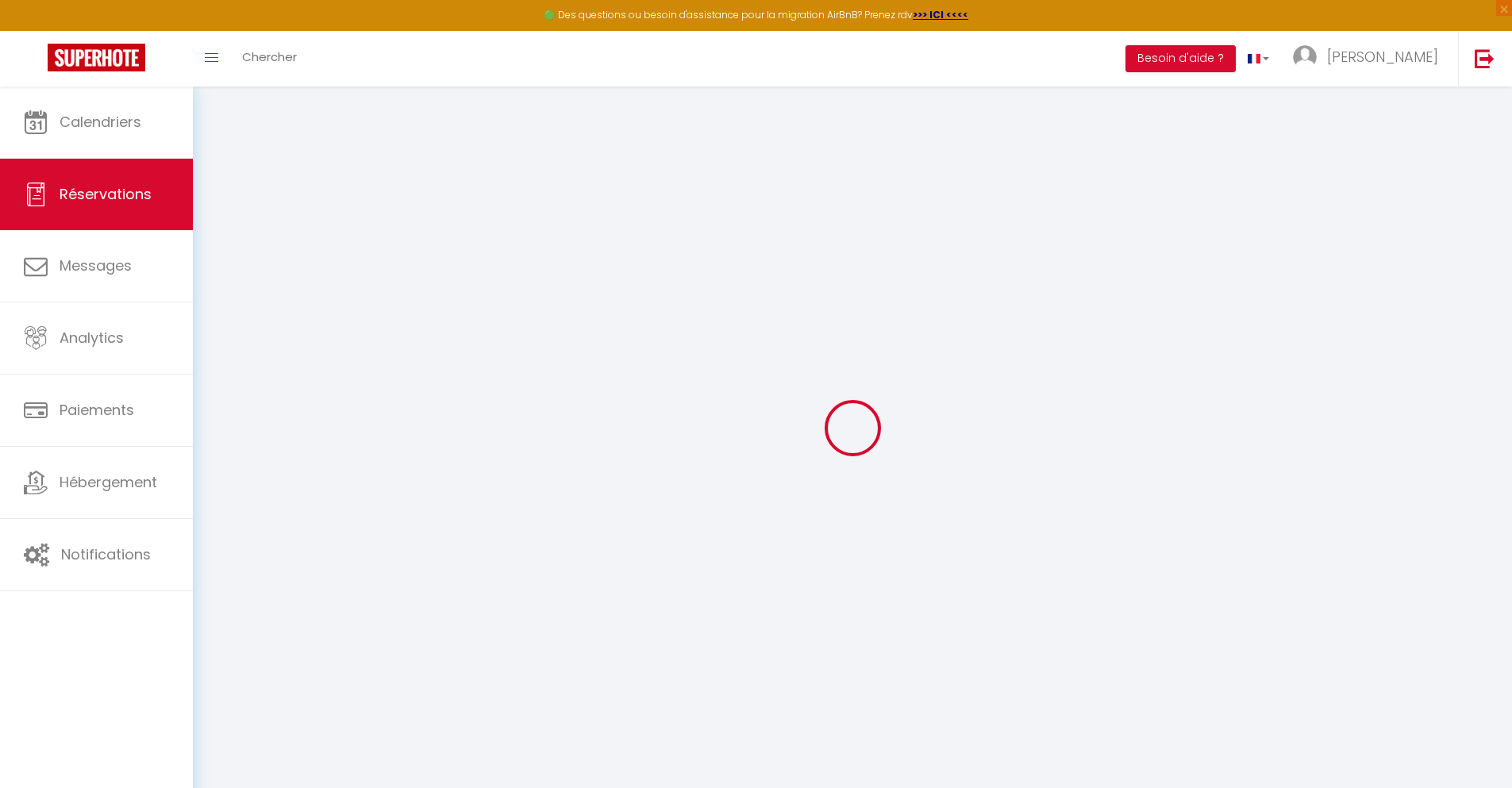
type input "0"
select select "1"
type input "0"
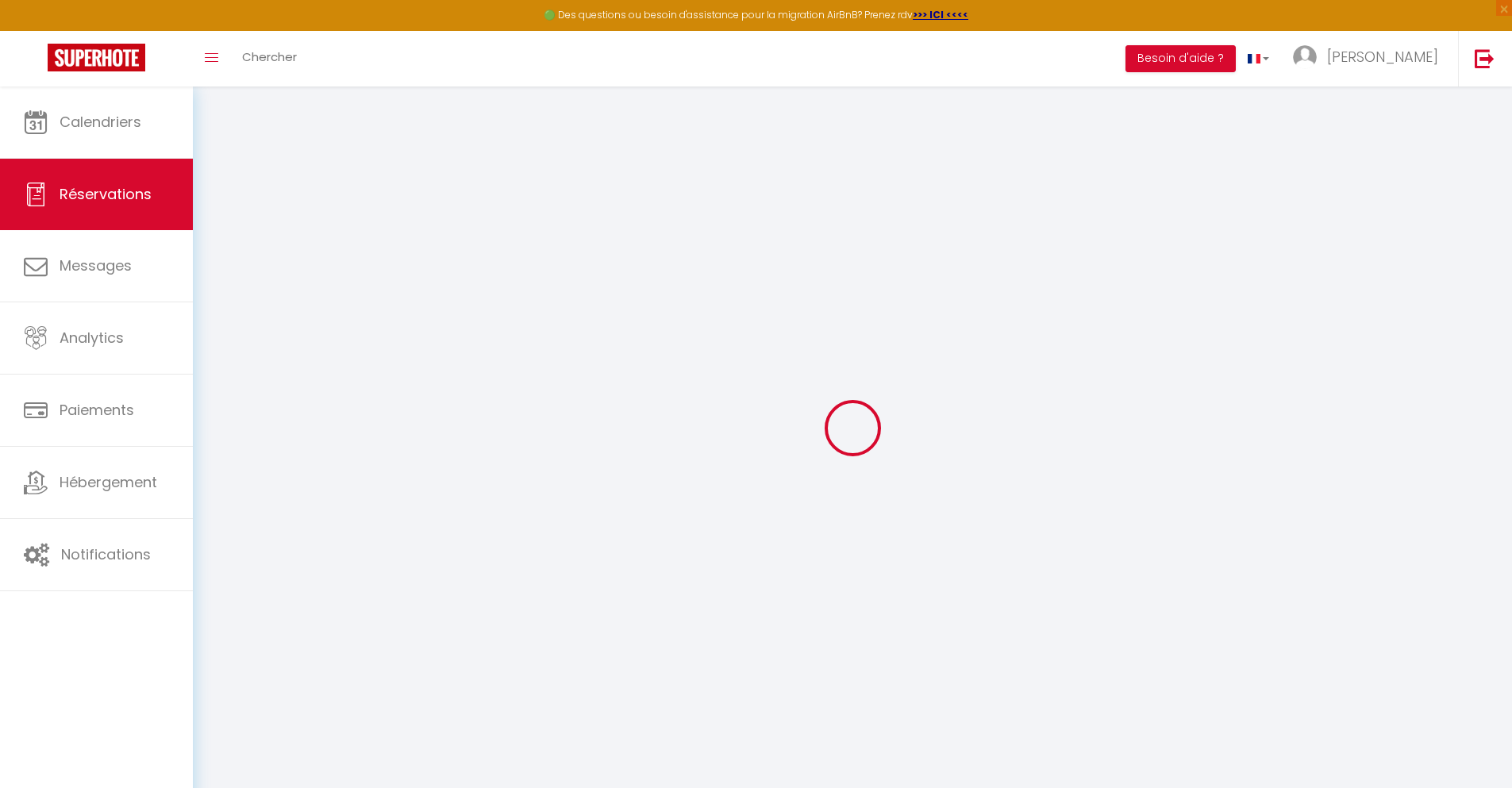
select select
select select "15"
checkbox input "false"
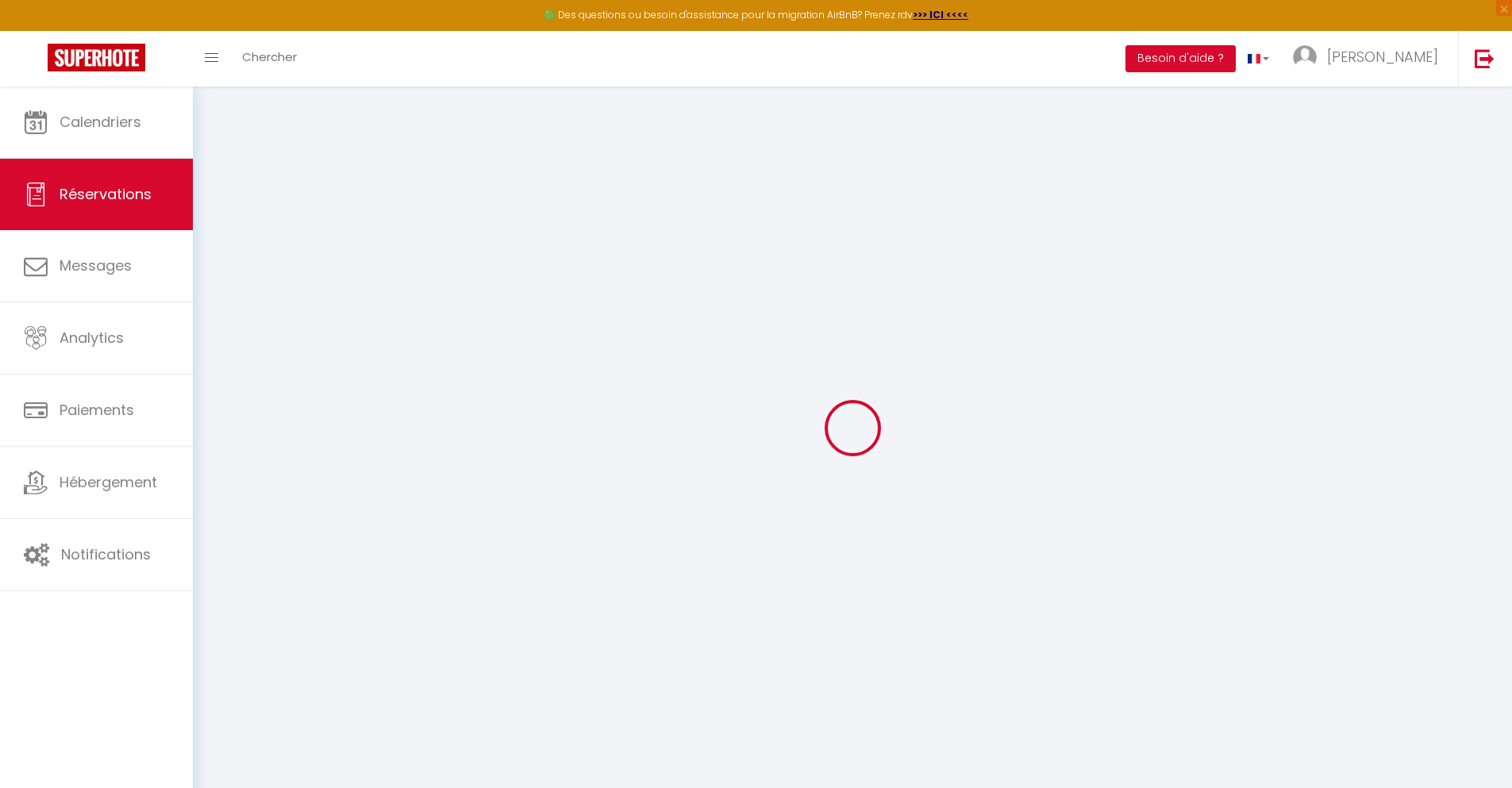
select select
checkbox input "false"
select select
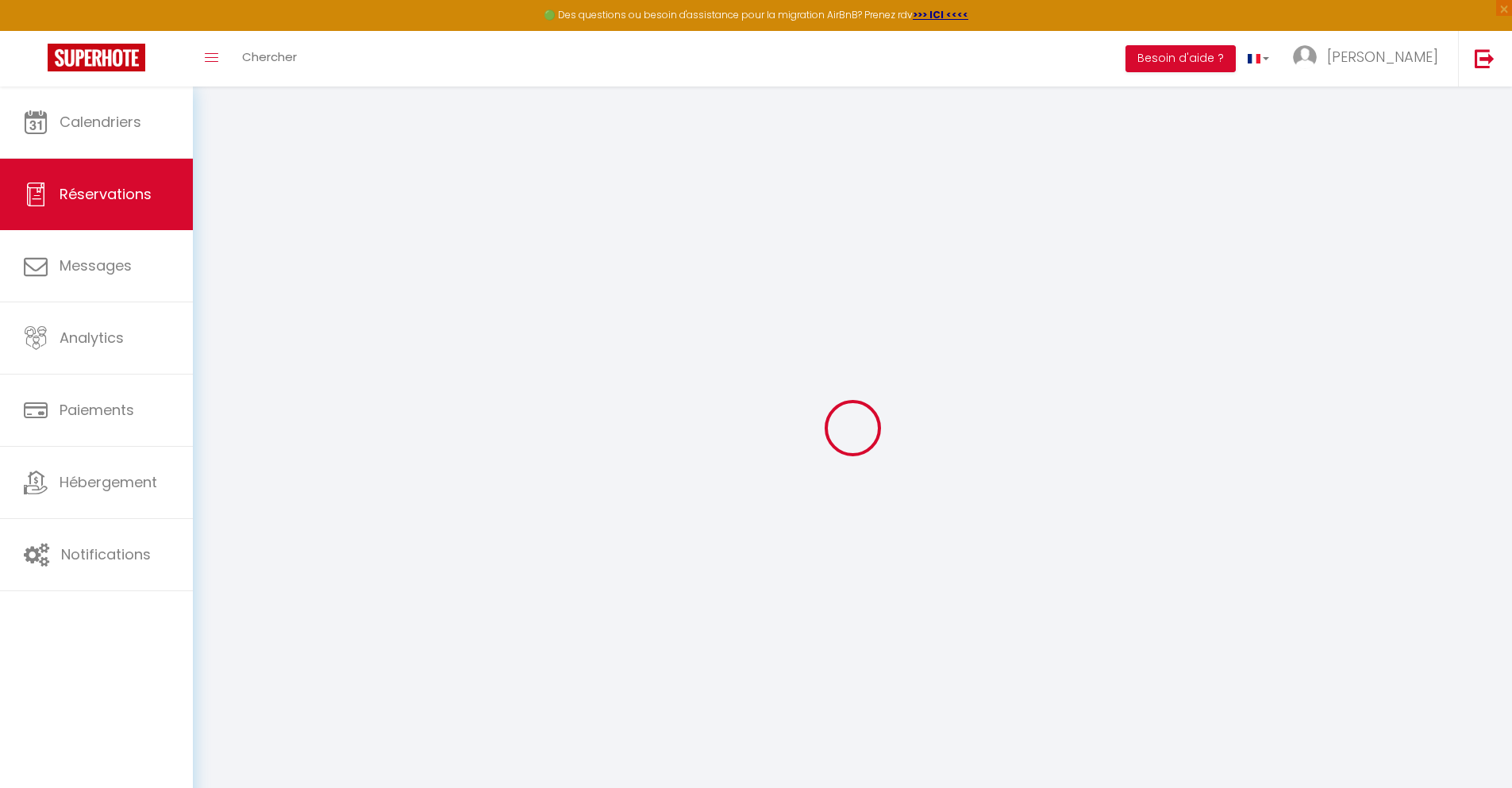
select select
checkbox input "false"
select select
type input "40"
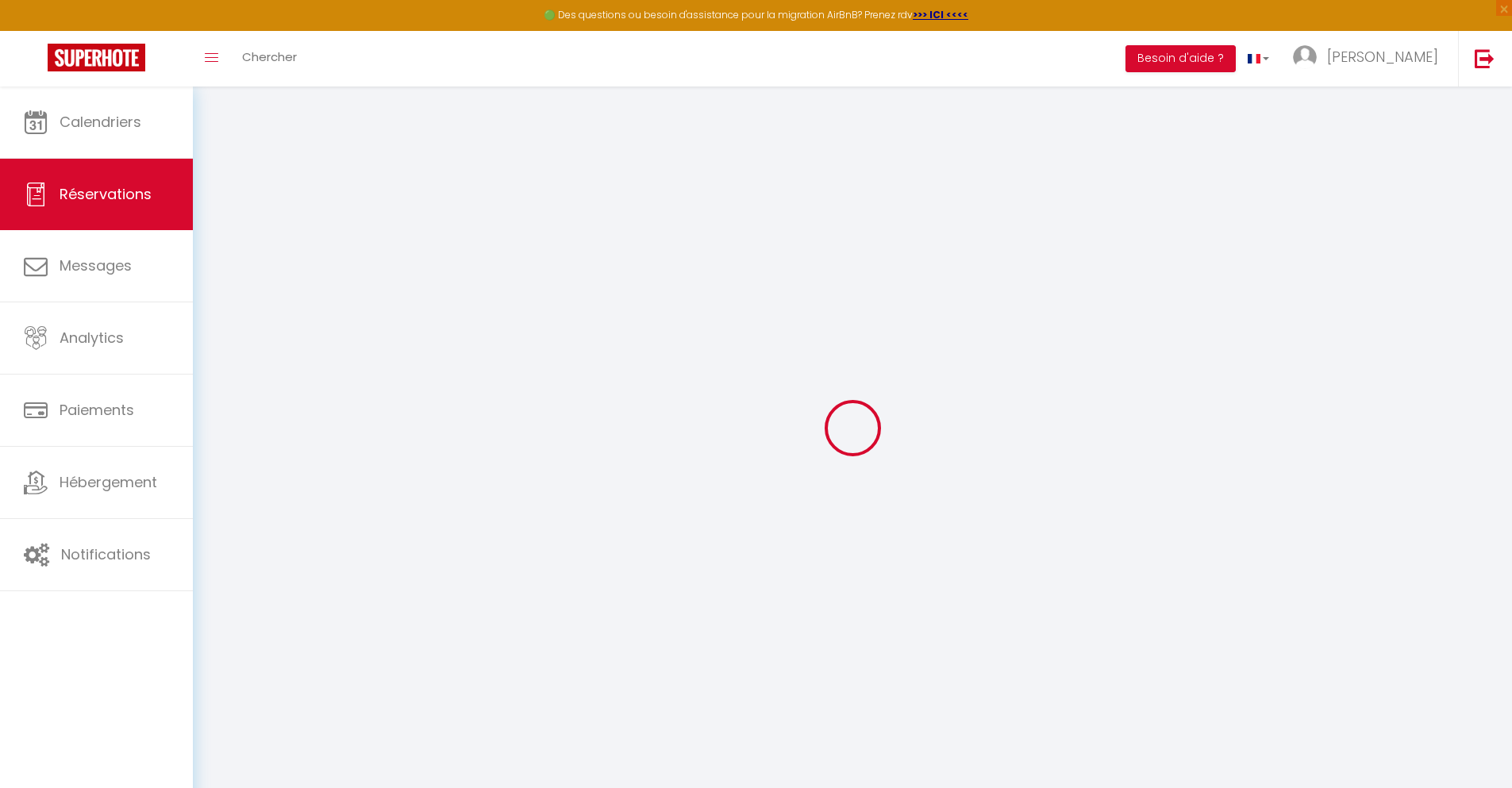
type input "3.63"
select select
checkbox input "false"
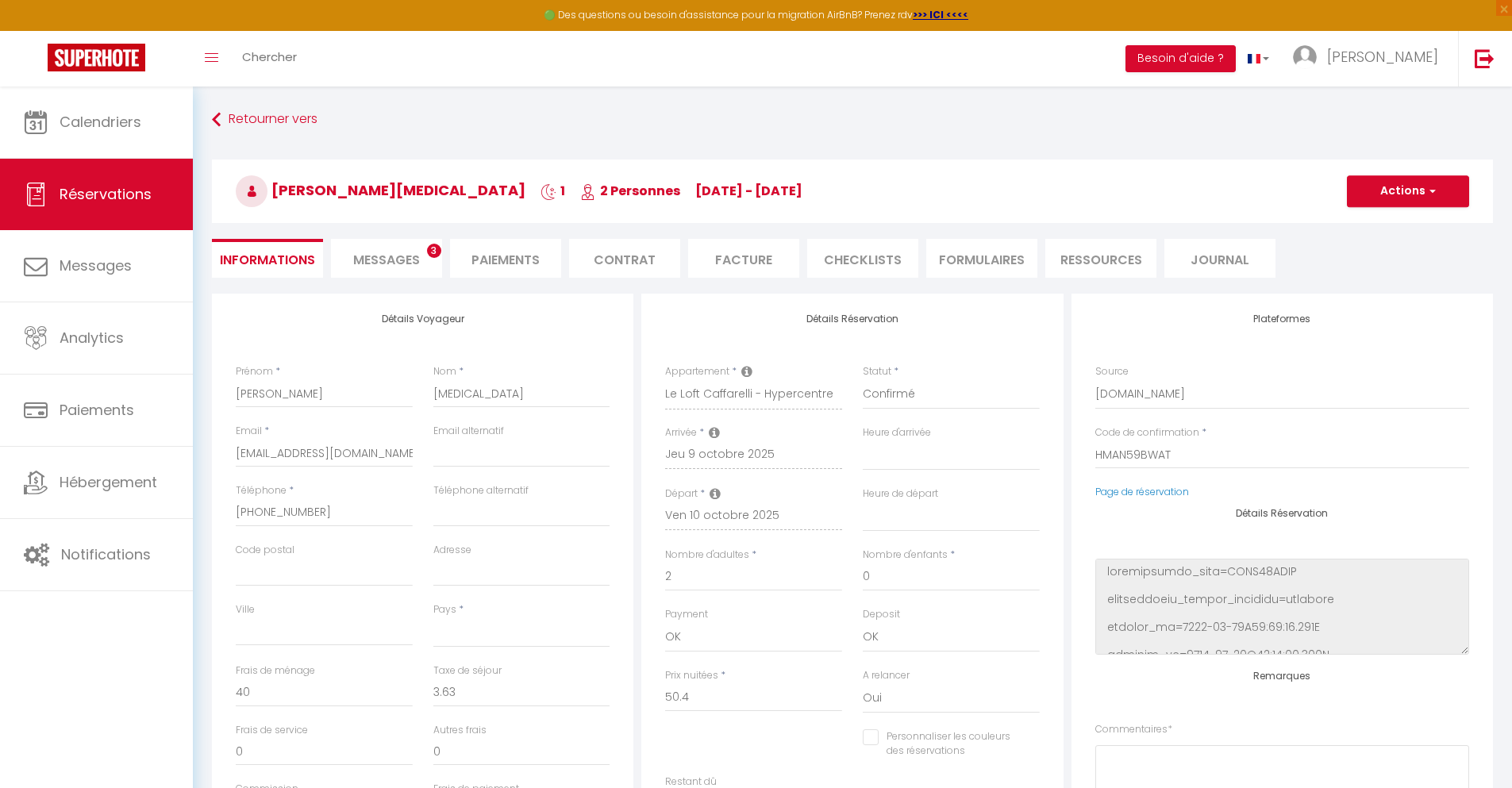
select select
checkbox input "false"
select select
